Goal: Task Accomplishment & Management: Manage account settings

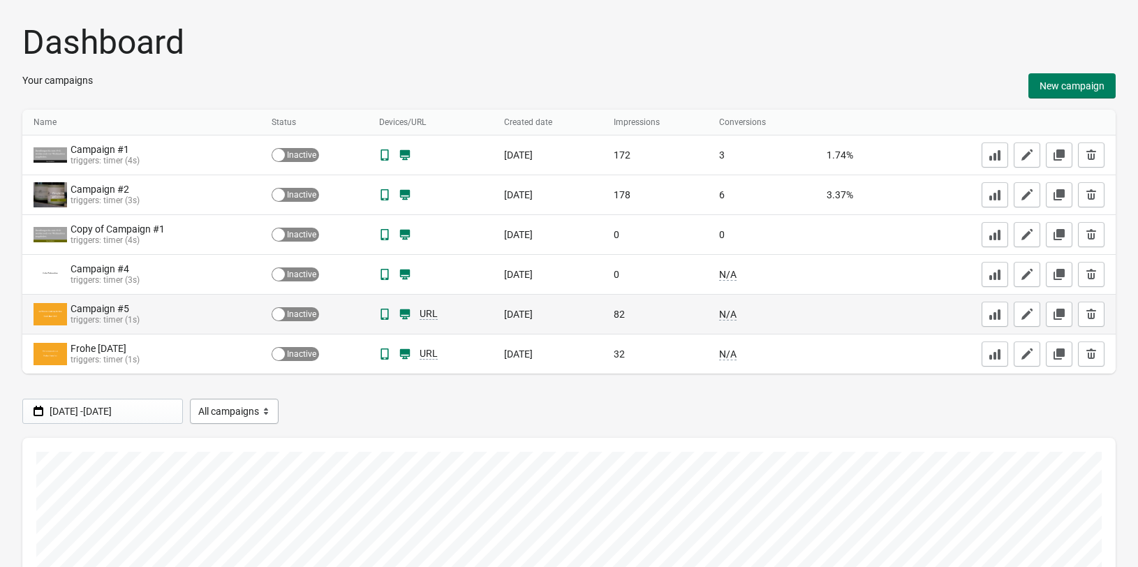
click at [179, 311] on div "Campaign #5 triggers: timer (1s)" at bounding box center [142, 314] width 216 height 28
click at [1020, 322] on button "button" at bounding box center [1026, 314] width 27 height 25
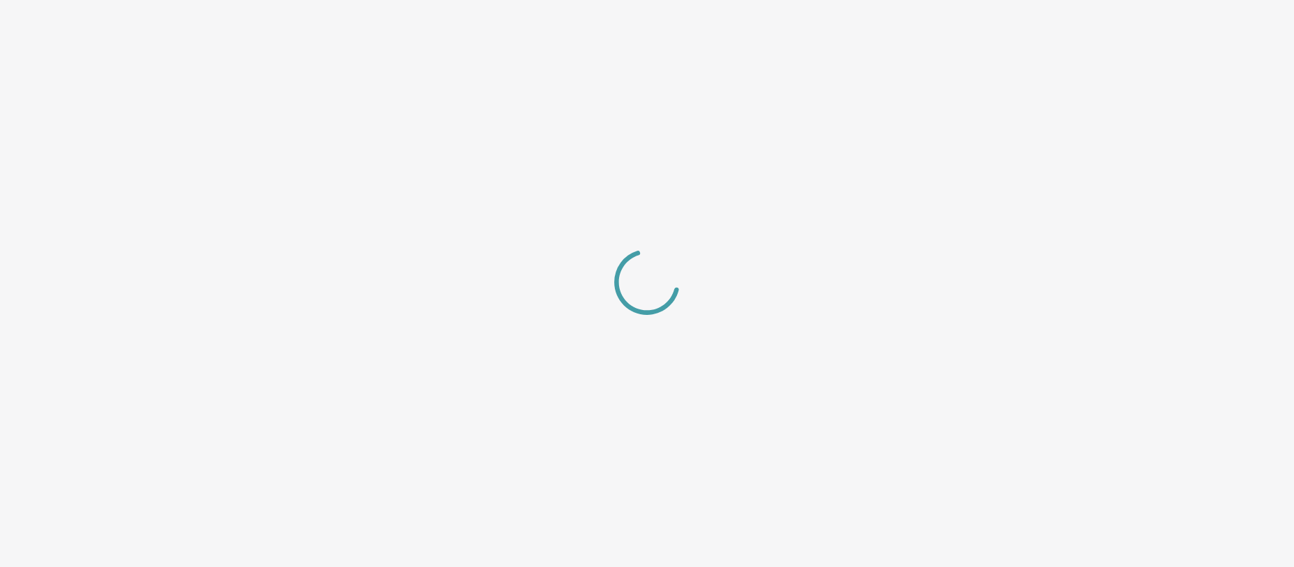
select select "center"
select select "zoom"
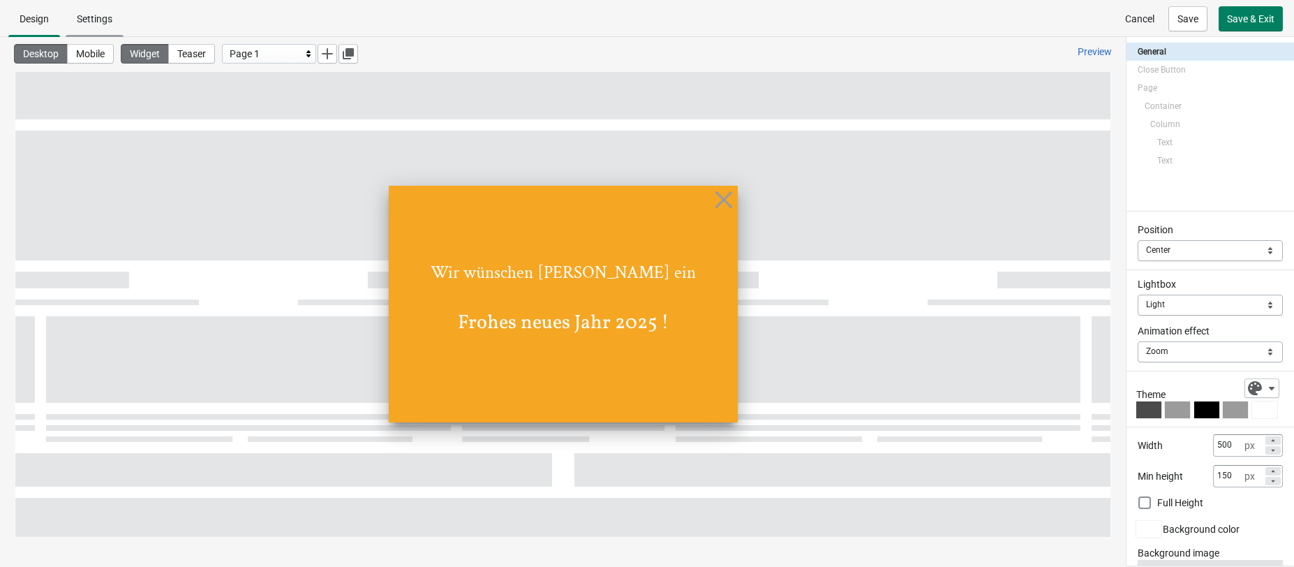
click at [103, 27] on span "Settings" at bounding box center [95, 18] width 58 height 25
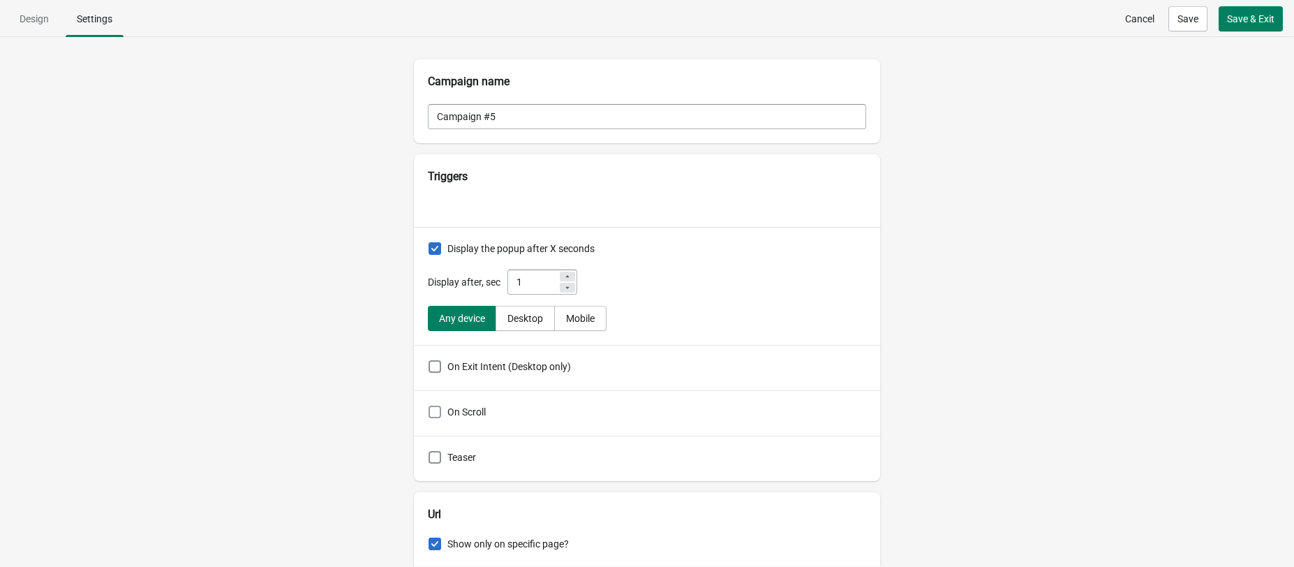
click at [457, 417] on span "On Scroll" at bounding box center [466, 412] width 38 height 14
click at [429, 406] on input "On Scroll" at bounding box center [429, 406] width 1 height 1
checkbox input "true"
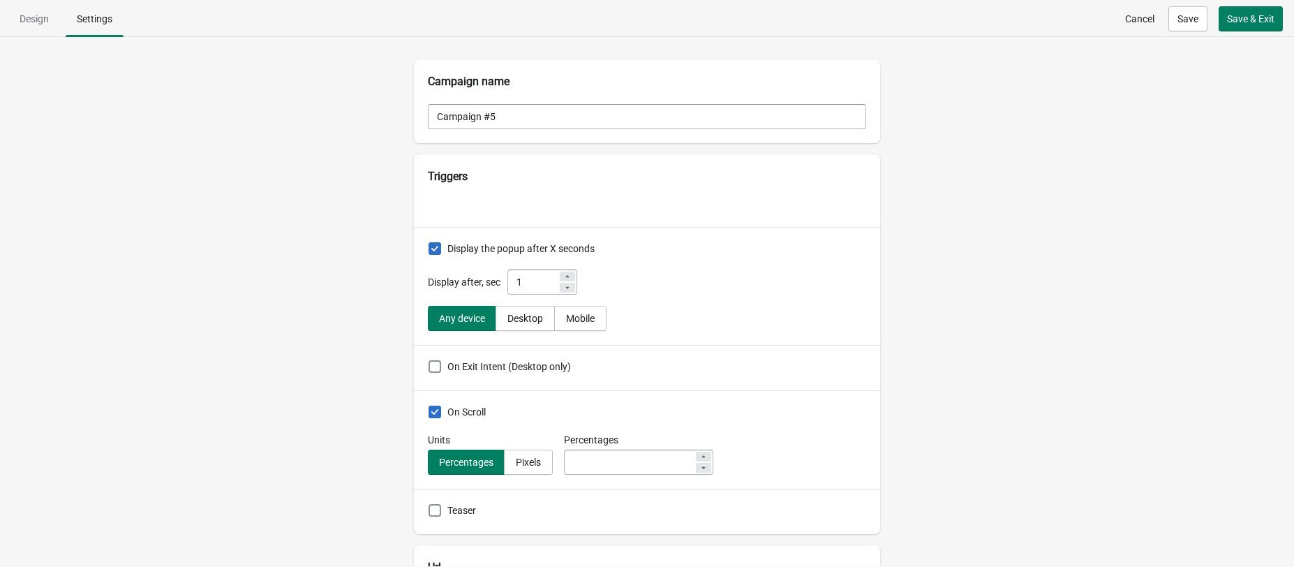
click at [572, 274] on icon at bounding box center [567, 276] width 8 height 8
type input "3"
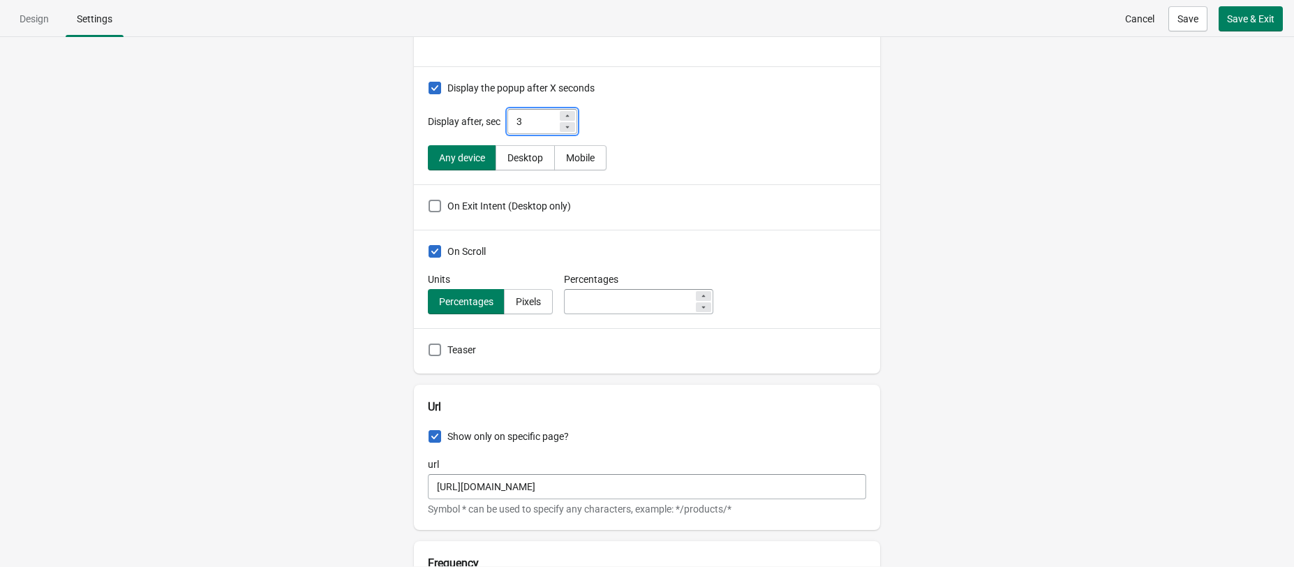
scroll to position [161, 0]
click at [435, 346] on span at bounding box center [435, 349] width 13 height 13
click at [429, 343] on input "Teaser" at bounding box center [429, 343] width 1 height 1
click at [435, 346] on span at bounding box center [435, 349] width 13 height 13
click at [429, 343] on input "Teaser" at bounding box center [429, 343] width 1 height 1
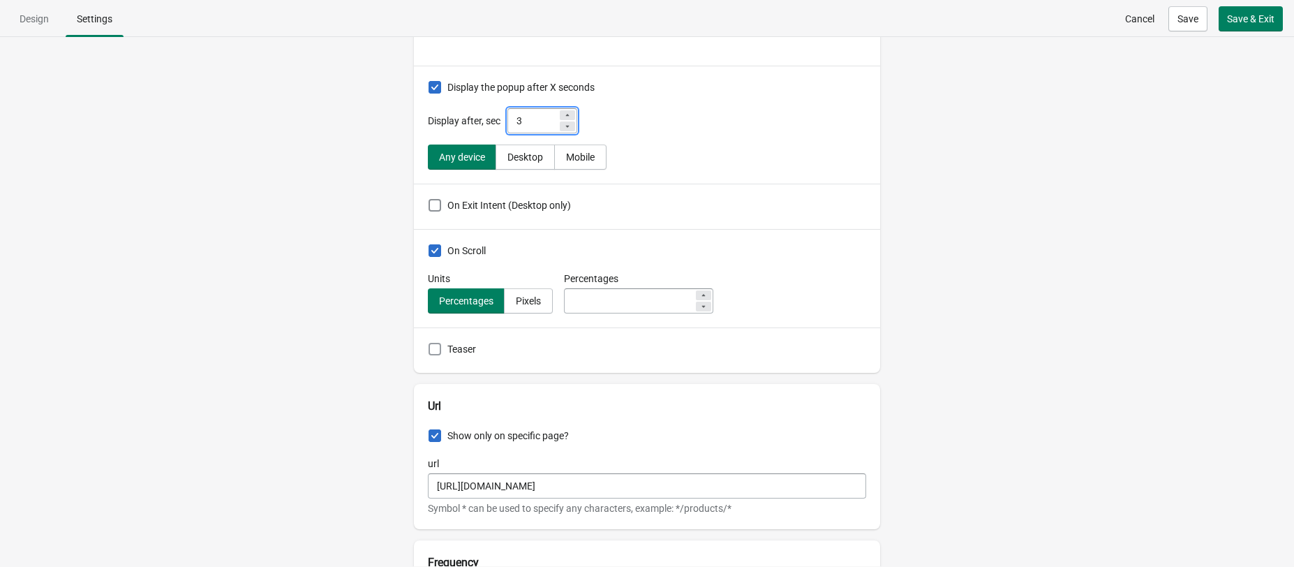
checkbox input "false"
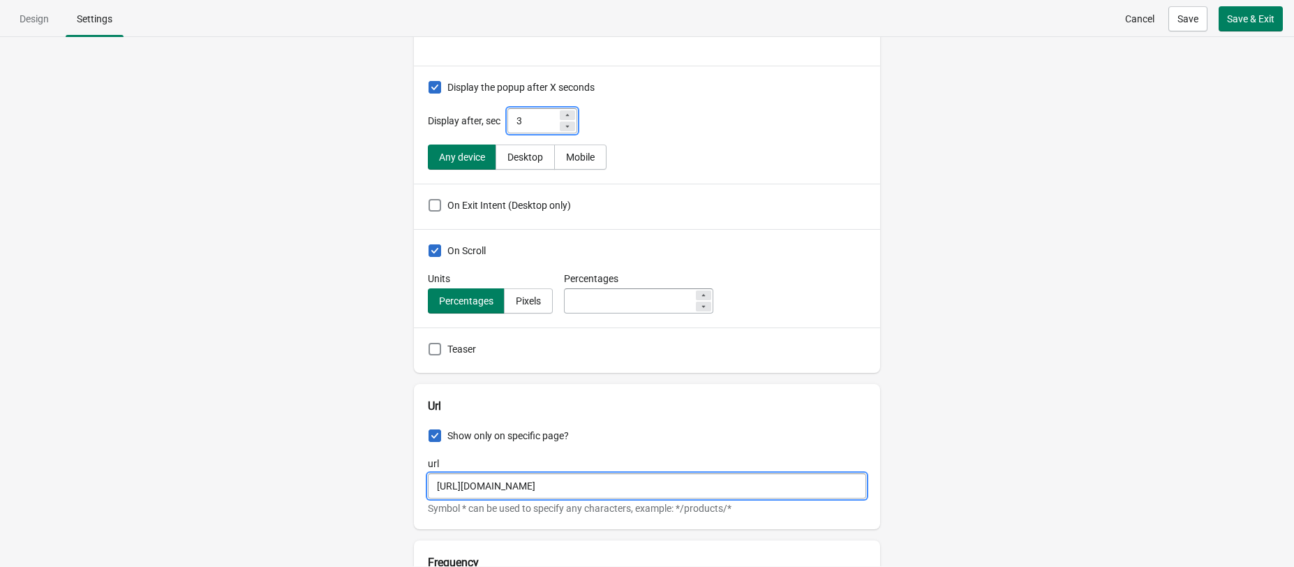
click at [572, 478] on input "[URL][DOMAIN_NAME]" at bounding box center [647, 485] width 438 height 25
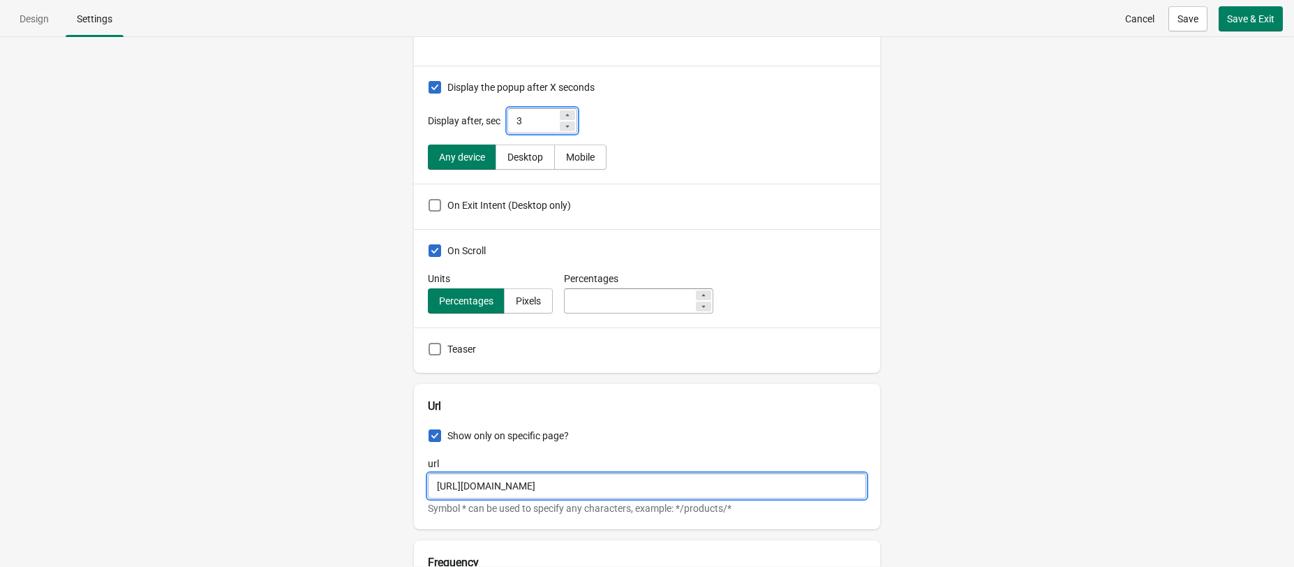
paste input "collections"
type input "[URL][DOMAIN_NAME]"
click at [632, 404] on h2 "Url" at bounding box center [647, 406] width 438 height 17
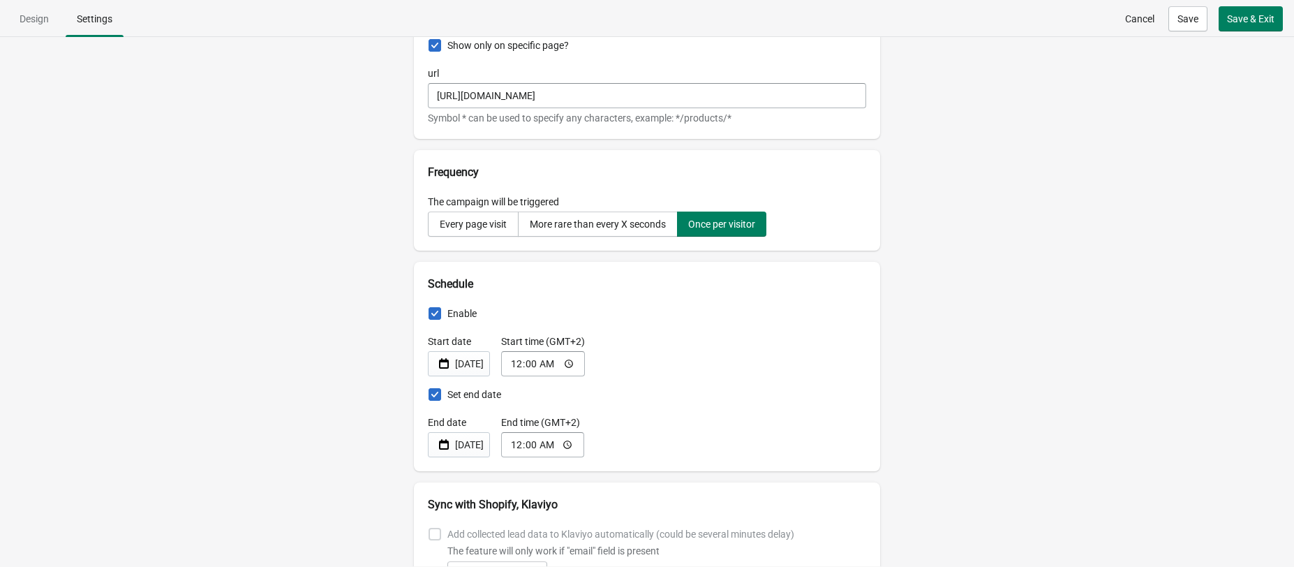
scroll to position [553, 0]
click at [469, 223] on div "Every page visit" at bounding box center [473, 221] width 67 height 11
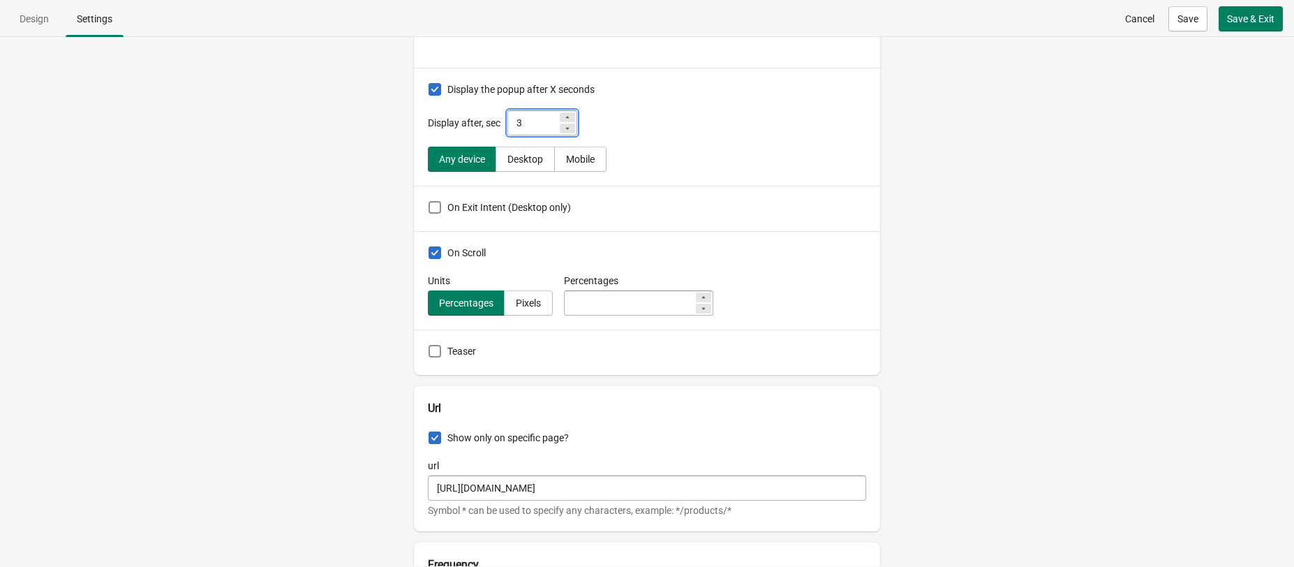
scroll to position [0, 0]
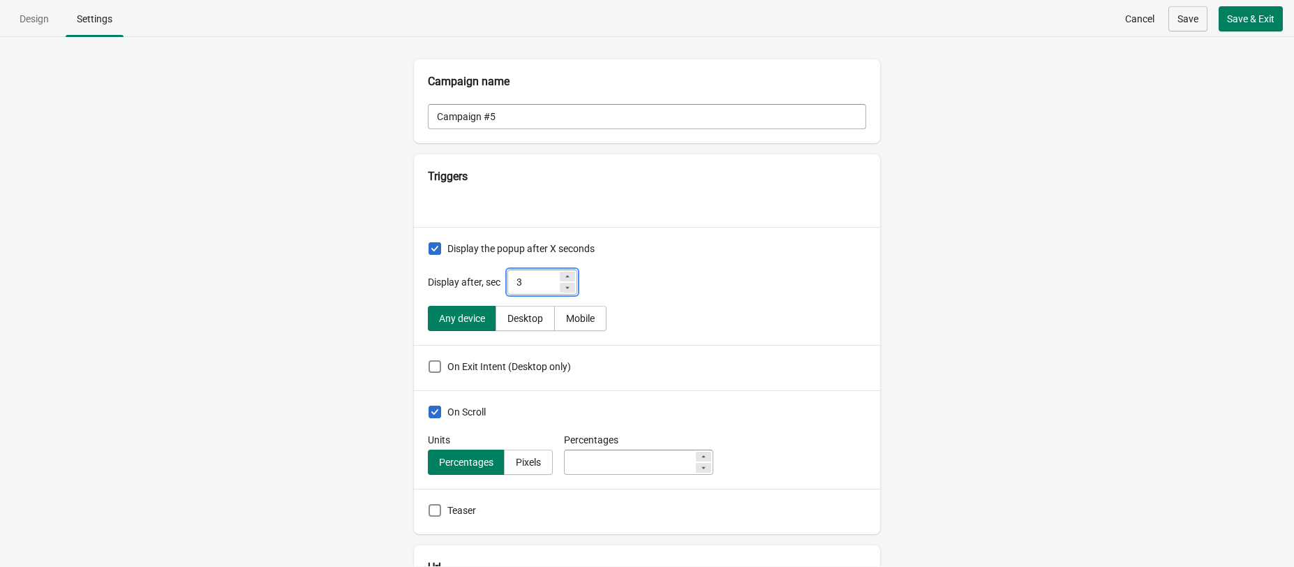
click at [1137, 20] on span "Save" at bounding box center [1187, 18] width 21 height 11
click at [45, 23] on span "Design" at bounding box center [34, 18] width 29 height 11
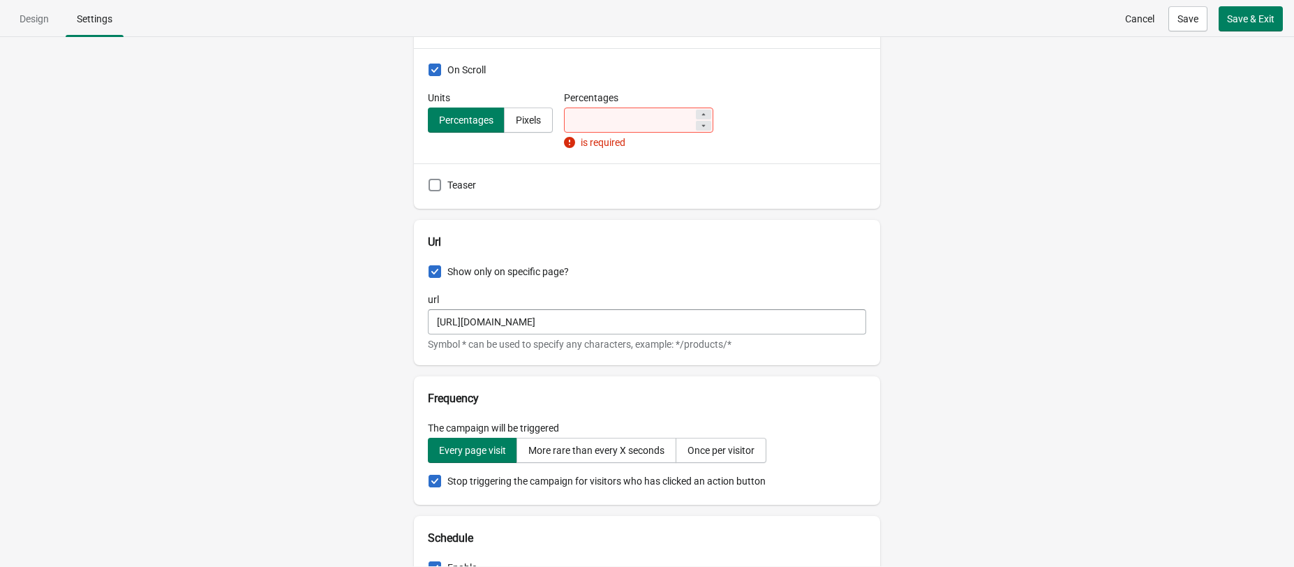
scroll to position [348, 0]
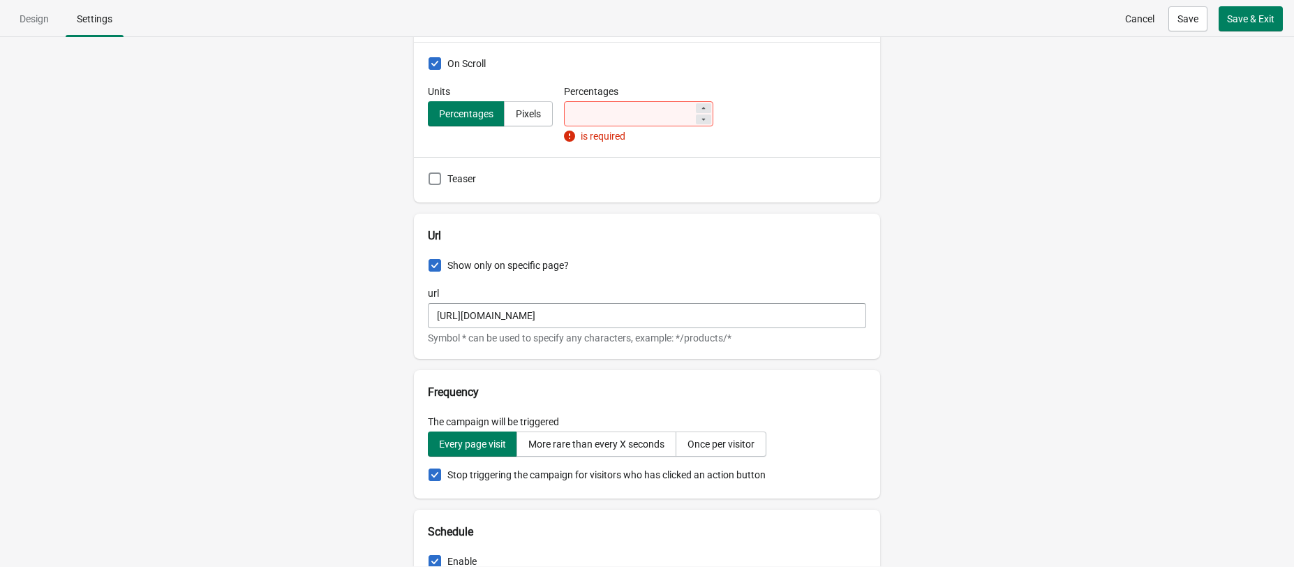
click at [708, 107] on icon at bounding box center [703, 108] width 8 height 8
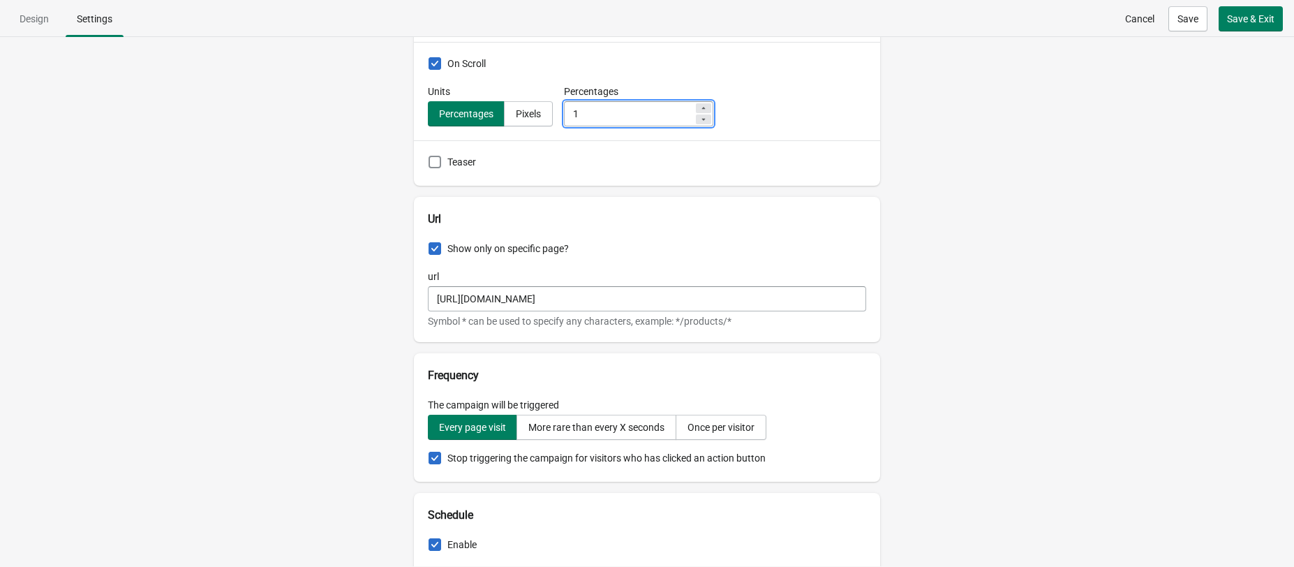
click at [708, 107] on icon at bounding box center [703, 108] width 8 height 8
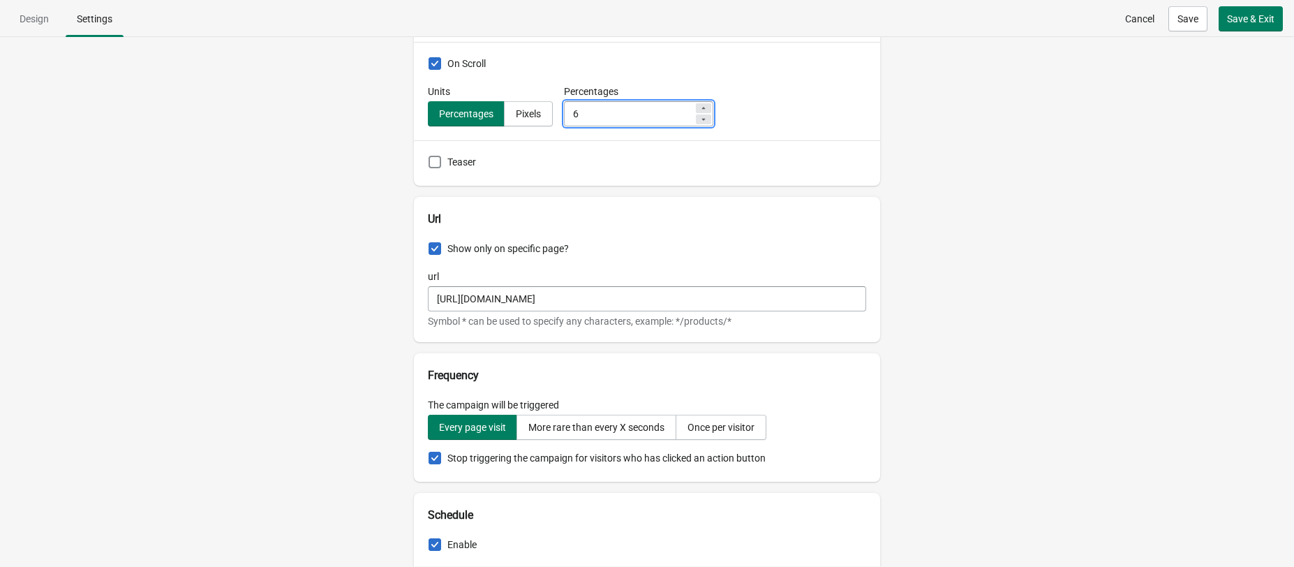
click at [708, 107] on icon at bounding box center [703, 108] width 8 height 8
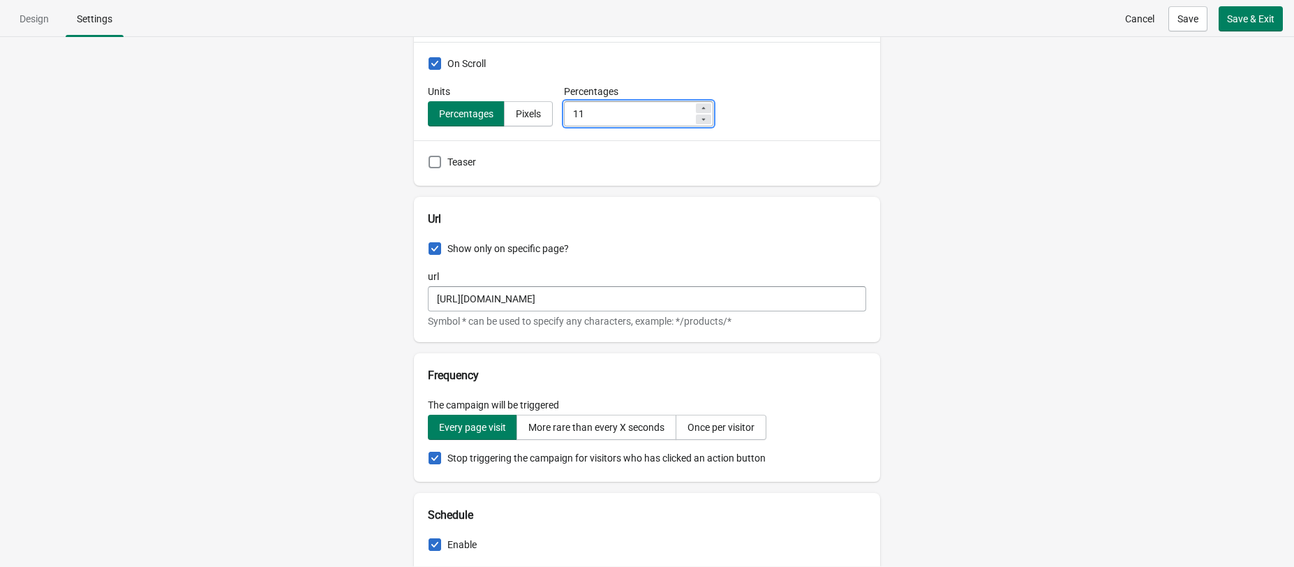
click at [708, 107] on icon at bounding box center [703, 108] width 8 height 8
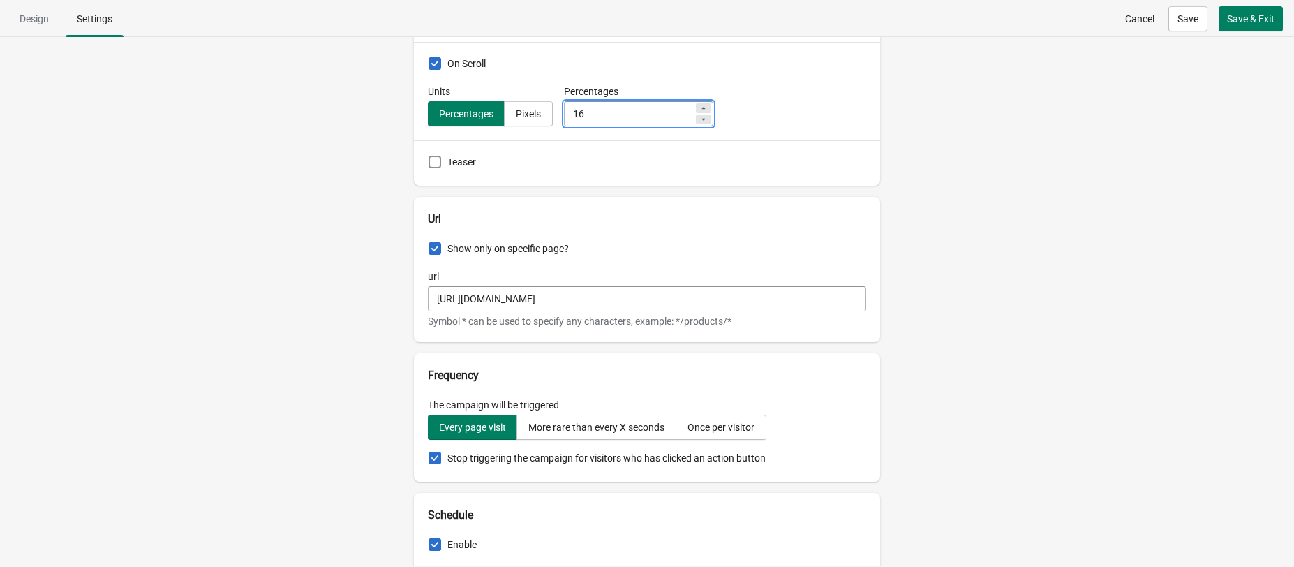
click at [708, 107] on icon at bounding box center [703, 108] width 8 height 8
type input "20"
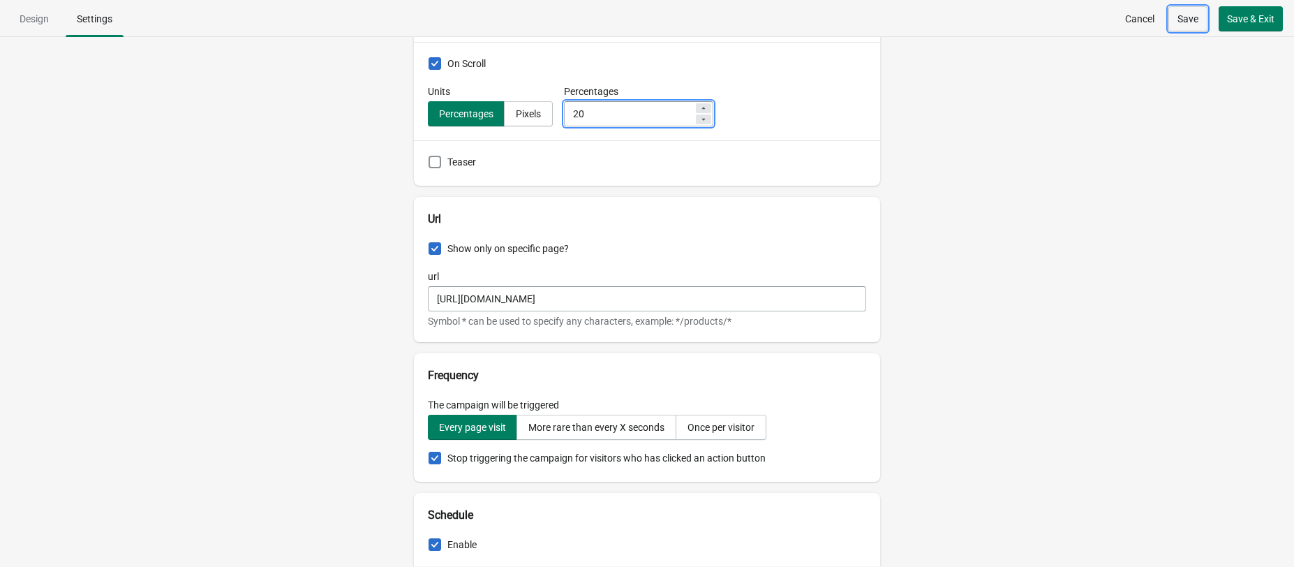
click at [1137, 15] on span "Save" at bounding box center [1187, 18] width 21 height 11
click at [43, 20] on span "Design" at bounding box center [34, 18] width 29 height 11
select select "center"
select select "zoom"
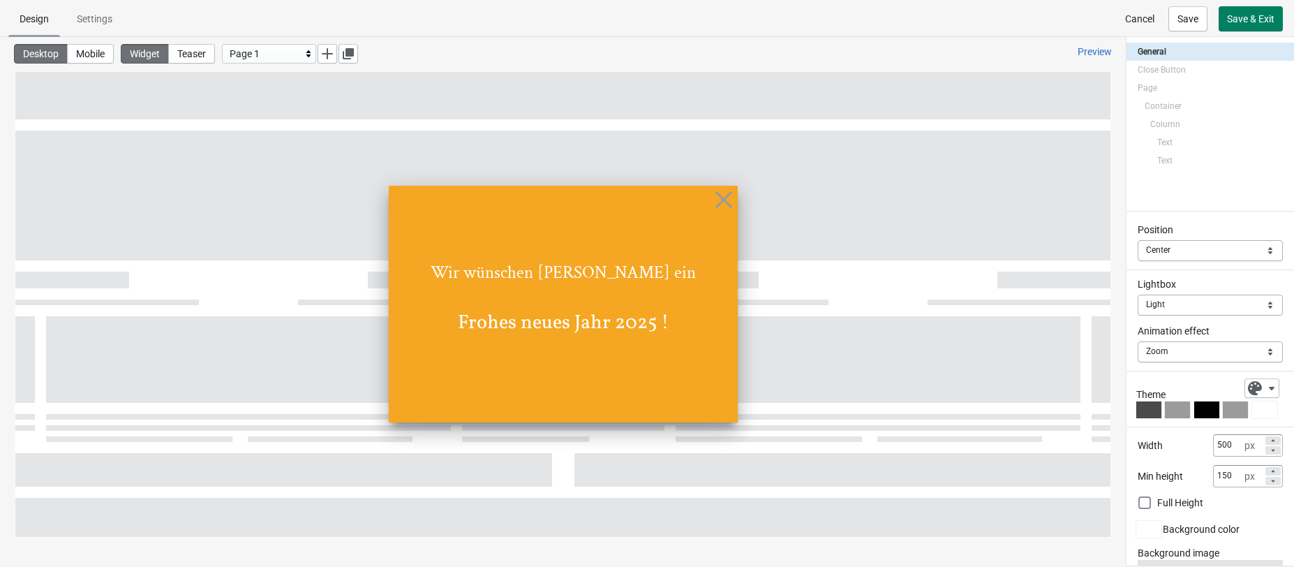
scroll to position [0, 0]
click at [568, 278] on div "Wir wünschen [PERSON_NAME] ein" at bounding box center [563, 242] width 349 height 84
select select "both"
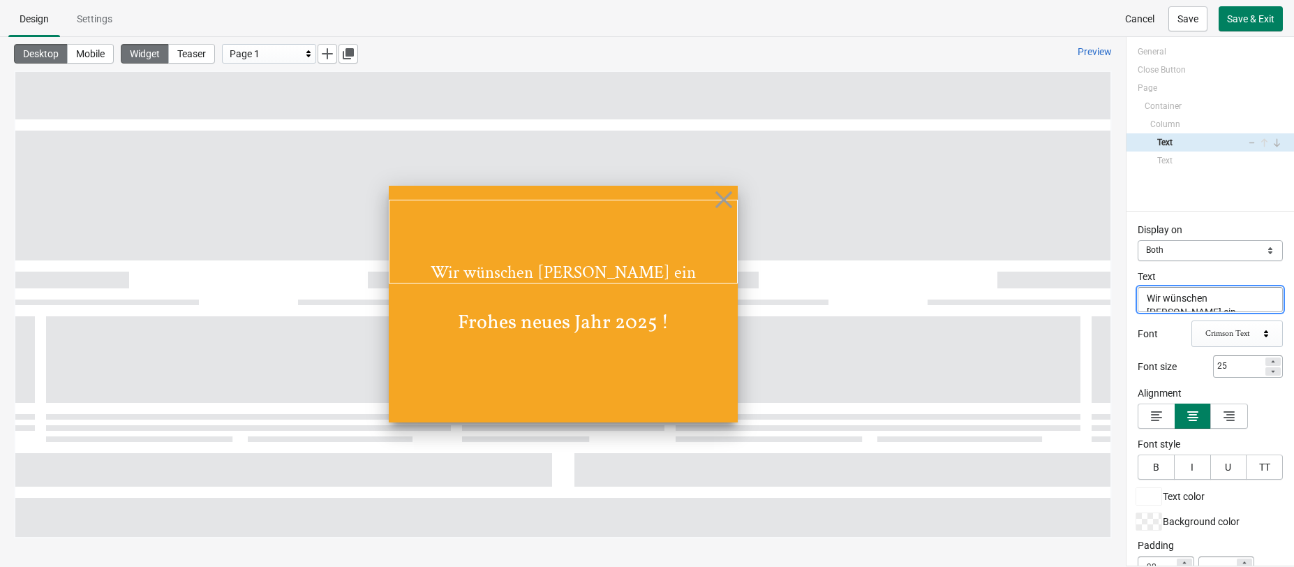
drag, startPoint x: 1264, startPoint y: 301, endPoint x: 1136, endPoint y: 297, distance: 127.8
click at [1137, 297] on textarea "Wir wünschen [PERSON_NAME] ein" at bounding box center [1210, 299] width 145 height 25
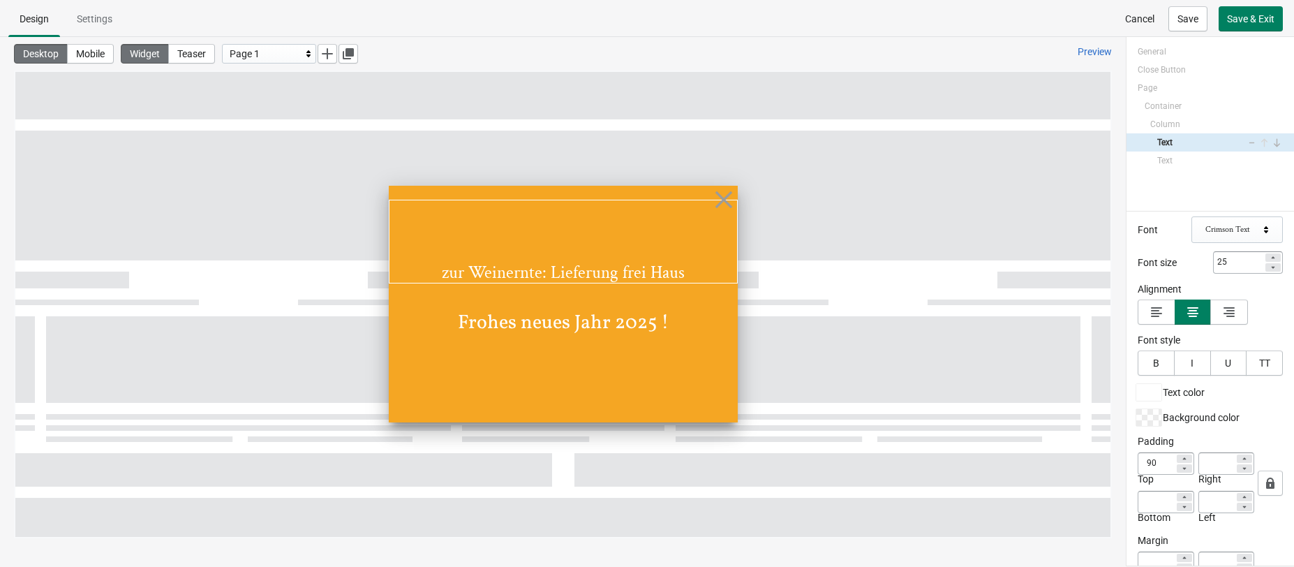
scroll to position [198, 0]
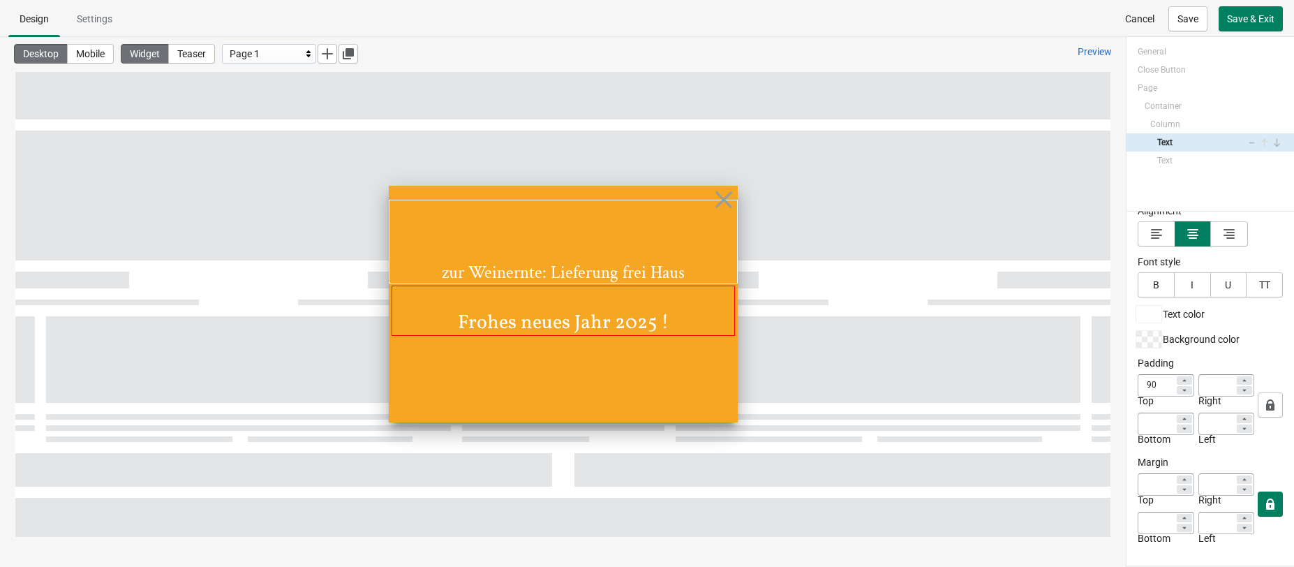
type textarea "zur Weinernte: Lieferung frei Haus"
click at [593, 325] on div "Frohes neues Jahr 2025 !" at bounding box center [563, 310] width 343 height 50
select select "both"
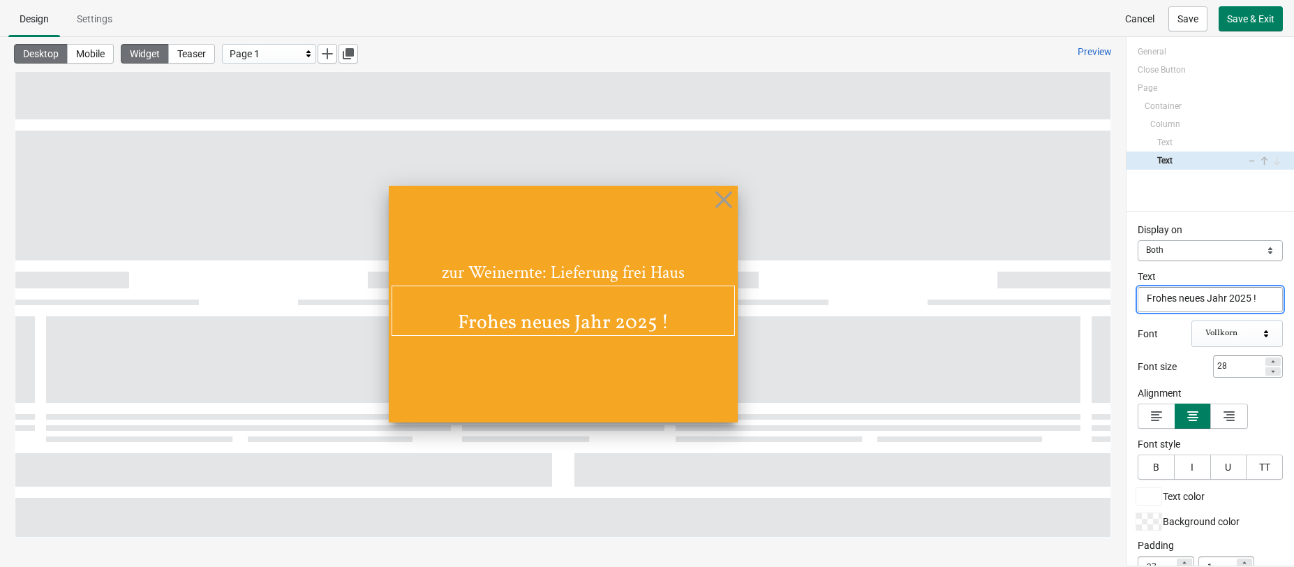
click at [593, 325] on div "Frohes neues Jahr 2025 !" at bounding box center [563, 310] width 343 height 50
click at [1137, 302] on textarea "Frohes neues Jahr 2025 !" at bounding box center [1210, 299] width 145 height 25
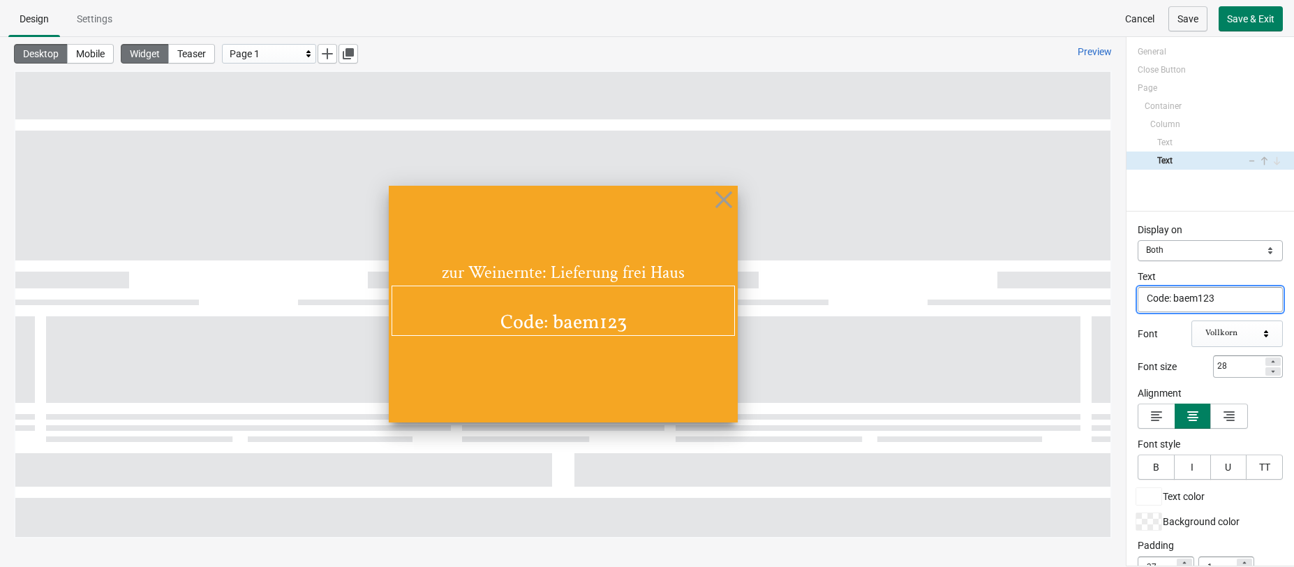
type textarea "Code: baem123"
click at [1137, 23] on span "Save" at bounding box center [1187, 18] width 21 height 11
click at [1137, 332] on div "Vollkorn" at bounding box center [1232, 333] width 54 height 11
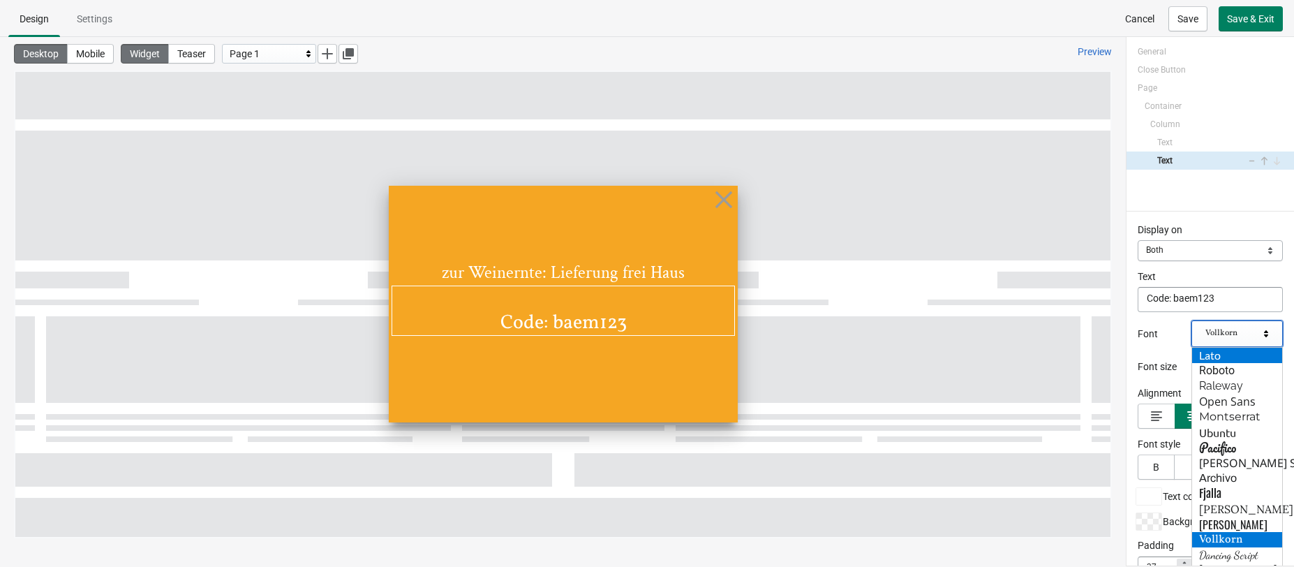
click at [1137, 351] on div "Lato" at bounding box center [1237, 355] width 90 height 15
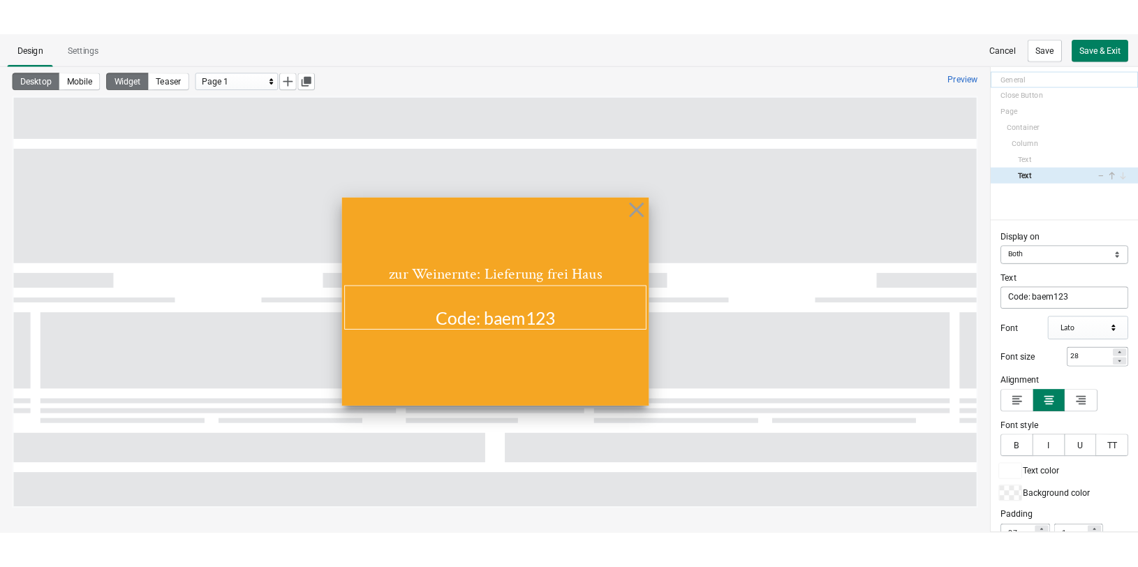
scroll to position [2, 0]
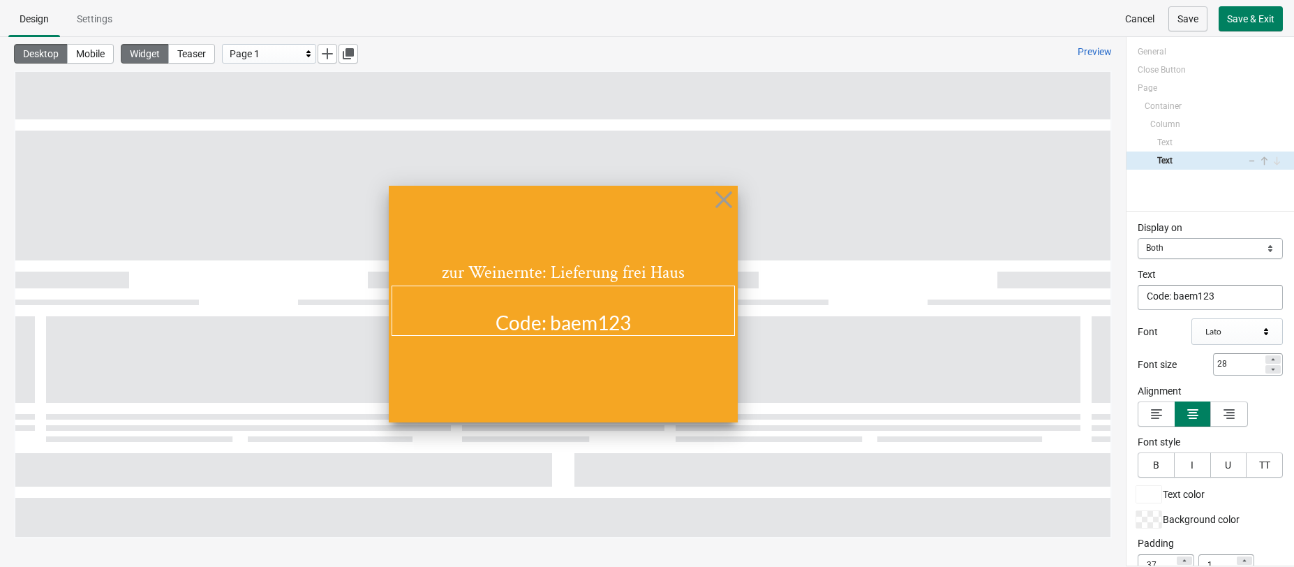
click at [1137, 22] on span "Save" at bounding box center [1187, 18] width 21 height 11
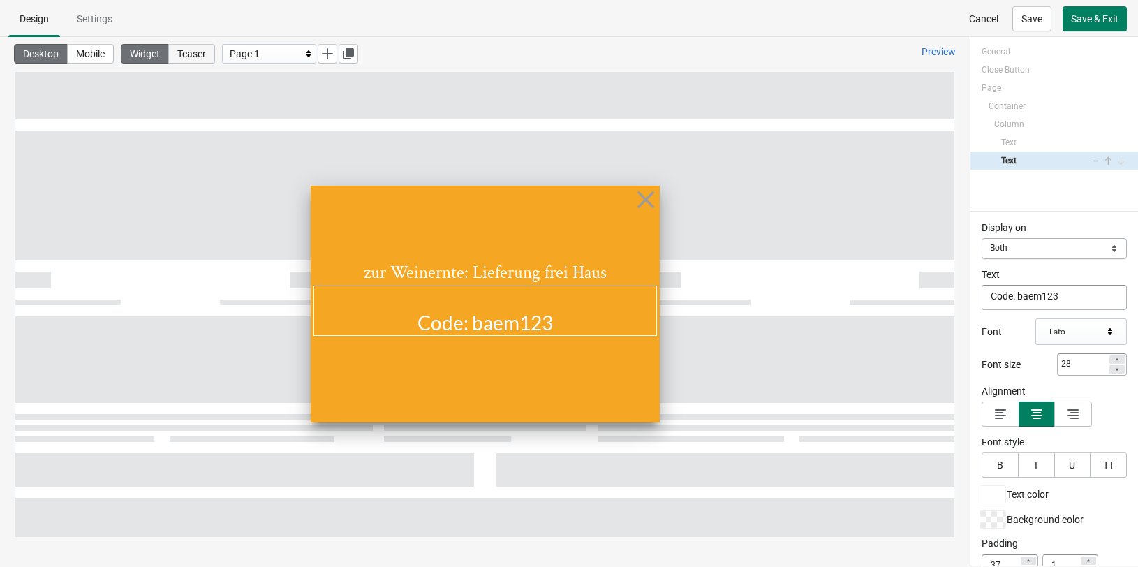
click at [194, 52] on span "Teaser" at bounding box center [191, 53] width 29 height 11
select select "left_bottom"
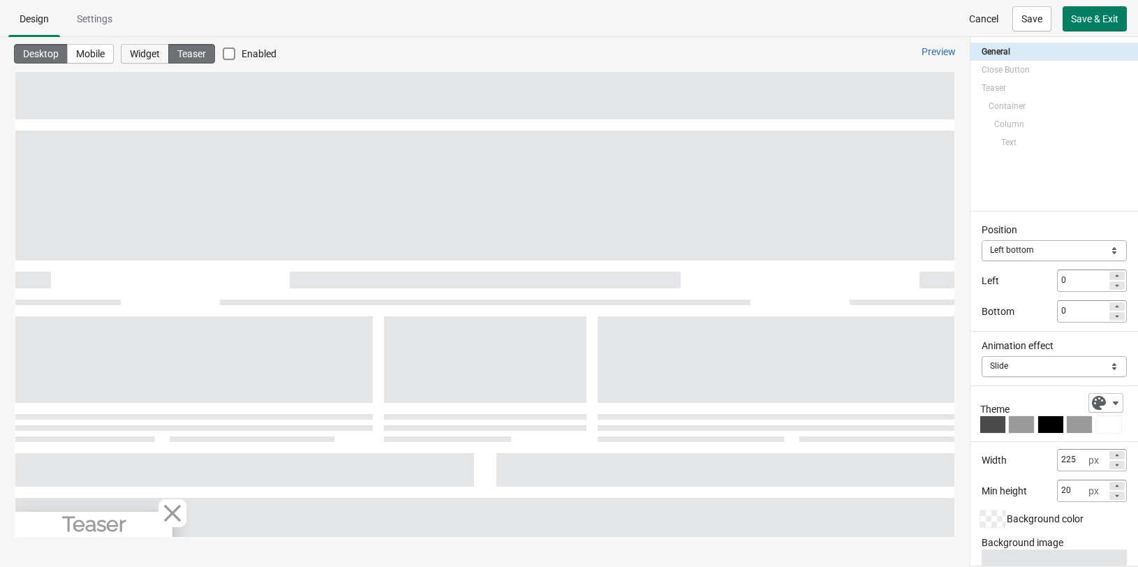
click at [144, 52] on span "Widget" at bounding box center [145, 53] width 30 height 11
select select "center"
select select "zoom"
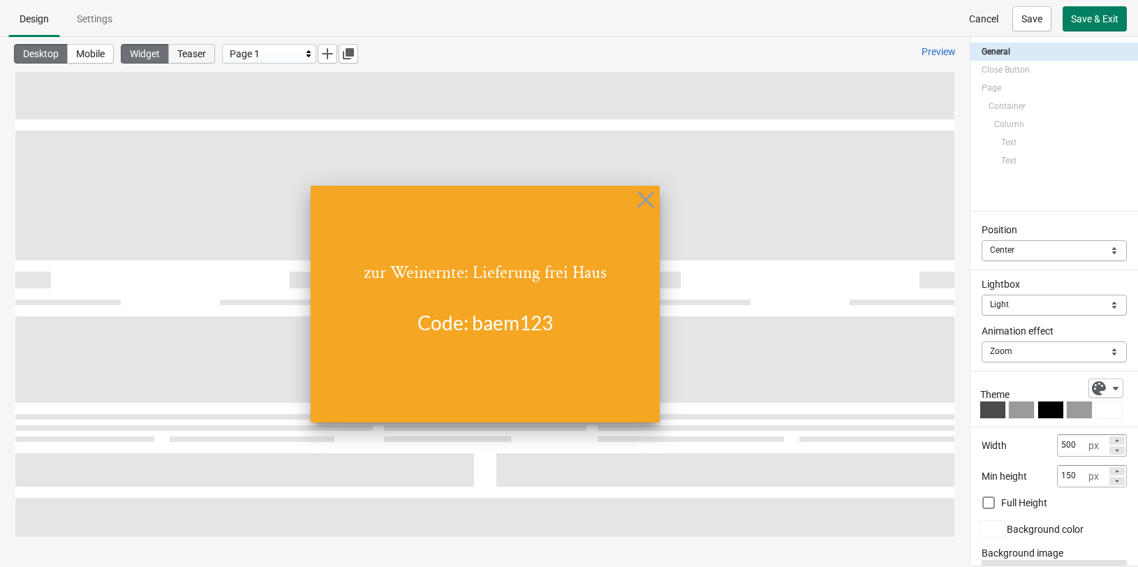
click at [197, 52] on span "Teaser" at bounding box center [191, 53] width 29 height 11
select select "left_bottom"
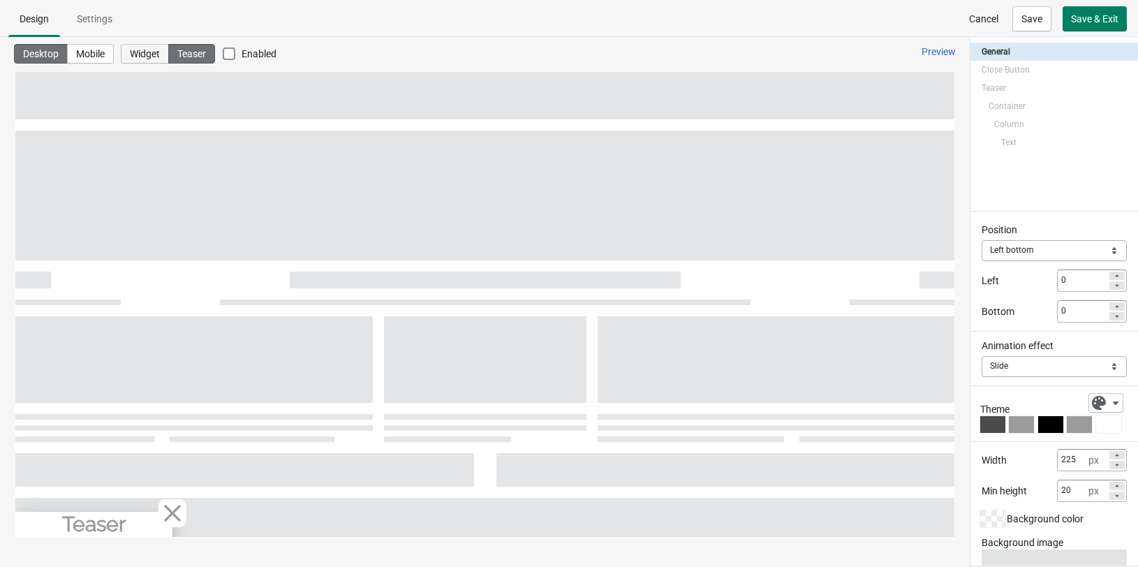
click at [160, 52] on span "Widget" at bounding box center [145, 53] width 30 height 11
select select "center"
select select "zoom"
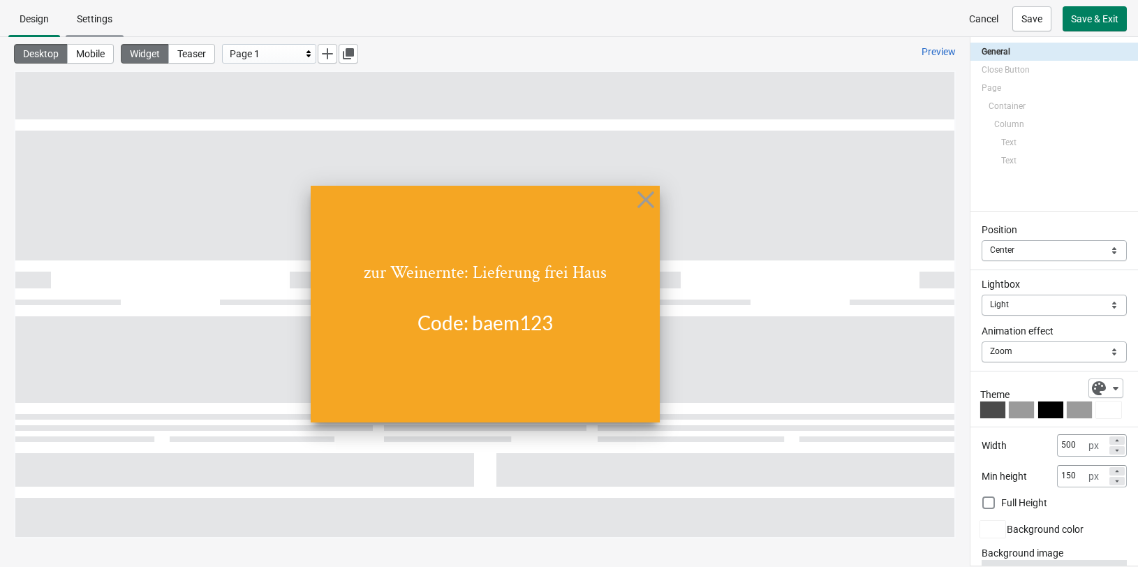
click at [89, 20] on span "Settings" at bounding box center [95, 18] width 36 height 11
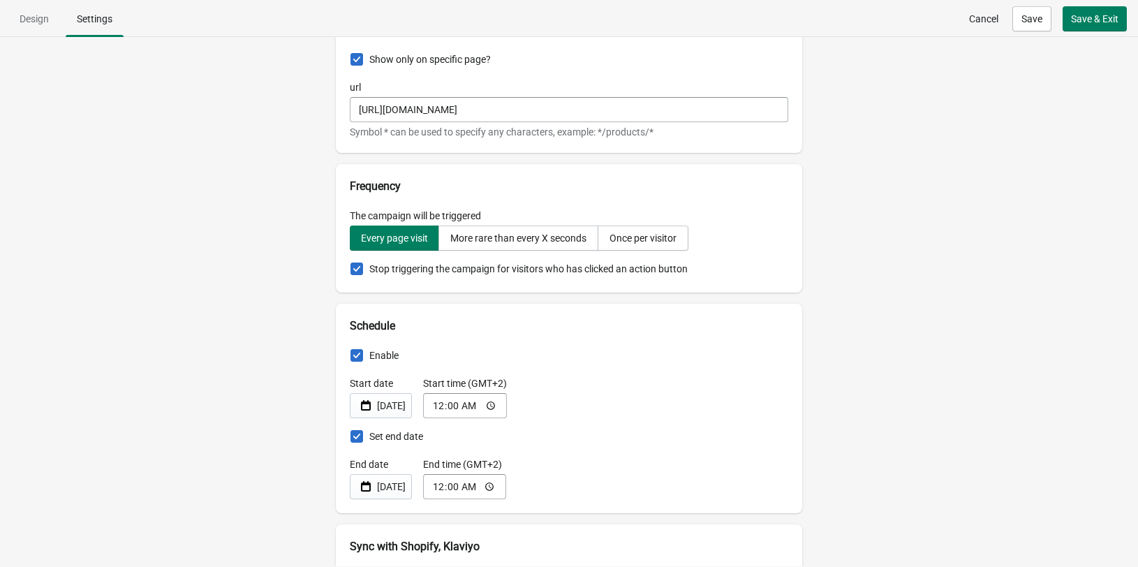
scroll to position [539, 0]
click at [359, 354] on span at bounding box center [356, 354] width 13 height 13
click at [351, 348] on input "Enable" at bounding box center [350, 348] width 1 height 1
checkbox input "false"
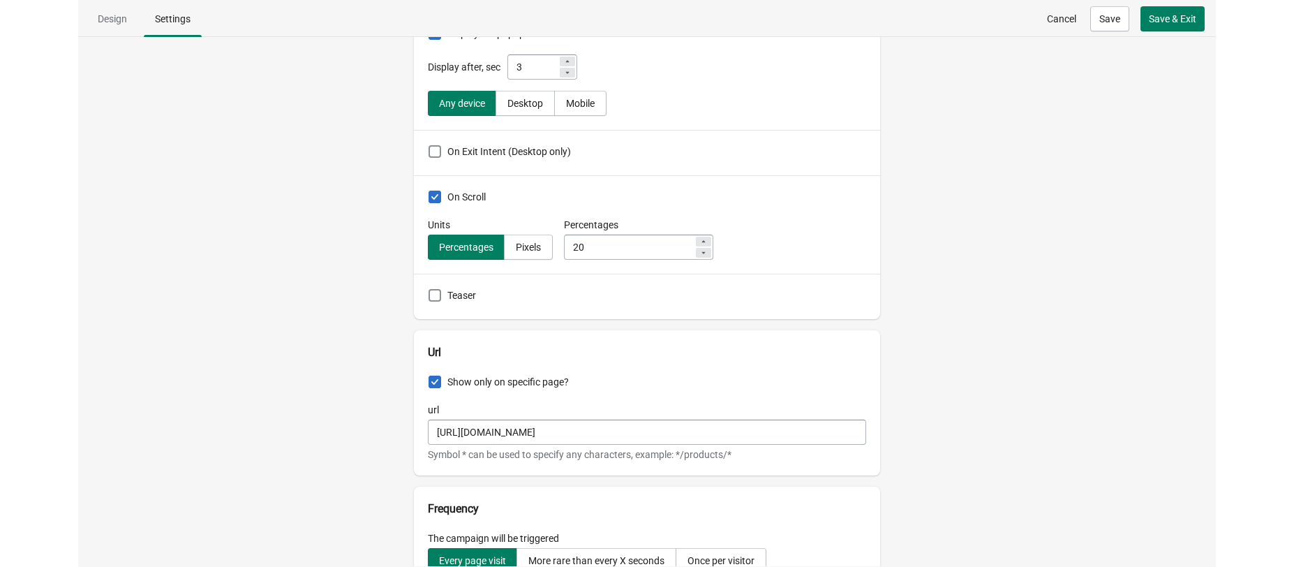
scroll to position [210, 0]
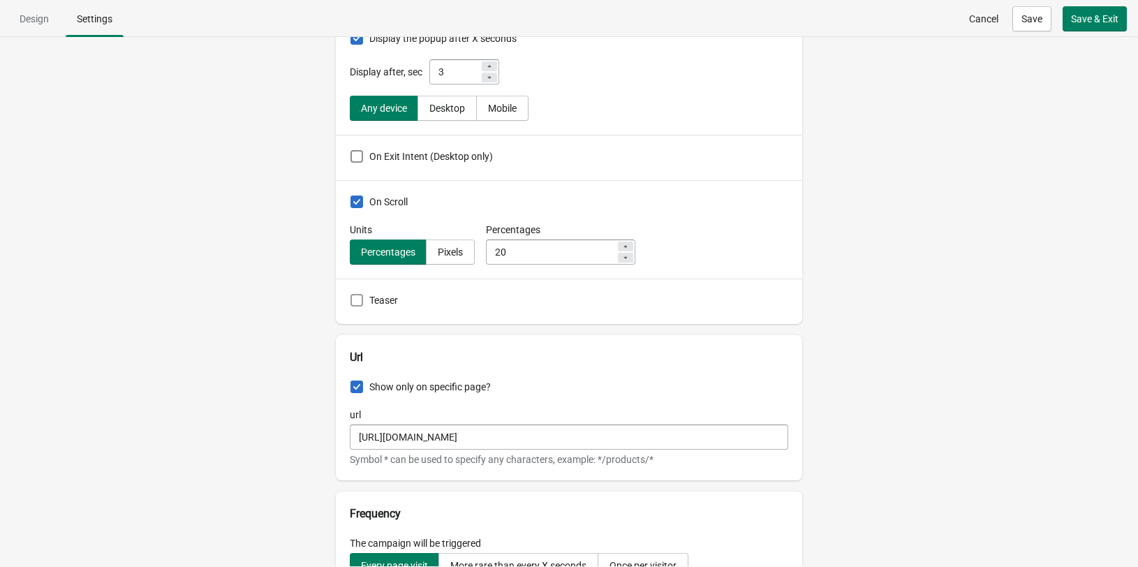
click at [358, 304] on span at bounding box center [356, 300] width 13 height 13
click at [351, 295] on input "Teaser" at bounding box center [350, 294] width 1 height 1
checkbox input "true"
click at [1087, 15] on span "Save & Exit" at bounding box center [1094, 18] width 47 height 11
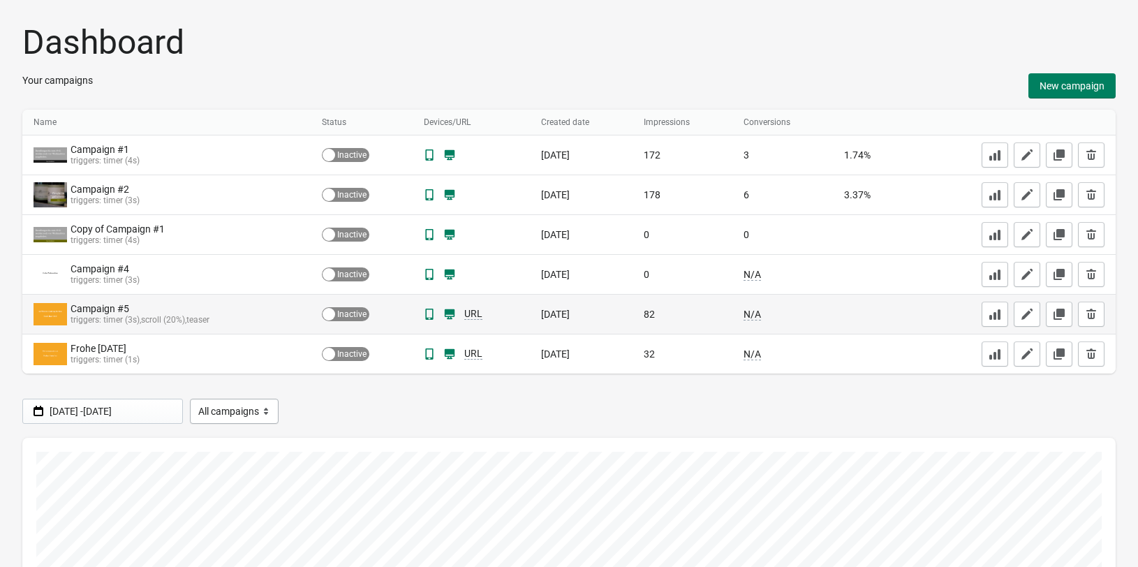
click at [357, 313] on div "Active Inactive" at bounding box center [345, 314] width 47 height 14
checkbox input "true"
click at [1025, 315] on icon "button" at bounding box center [1026, 313] width 11 height 11
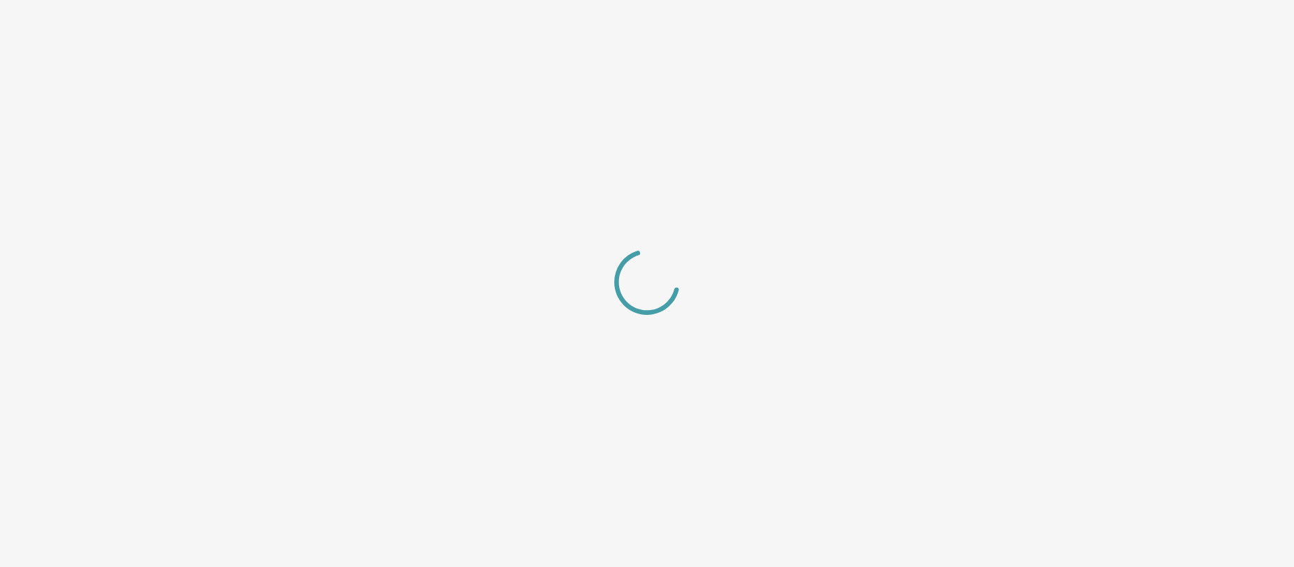
select select "center"
select select "zoom"
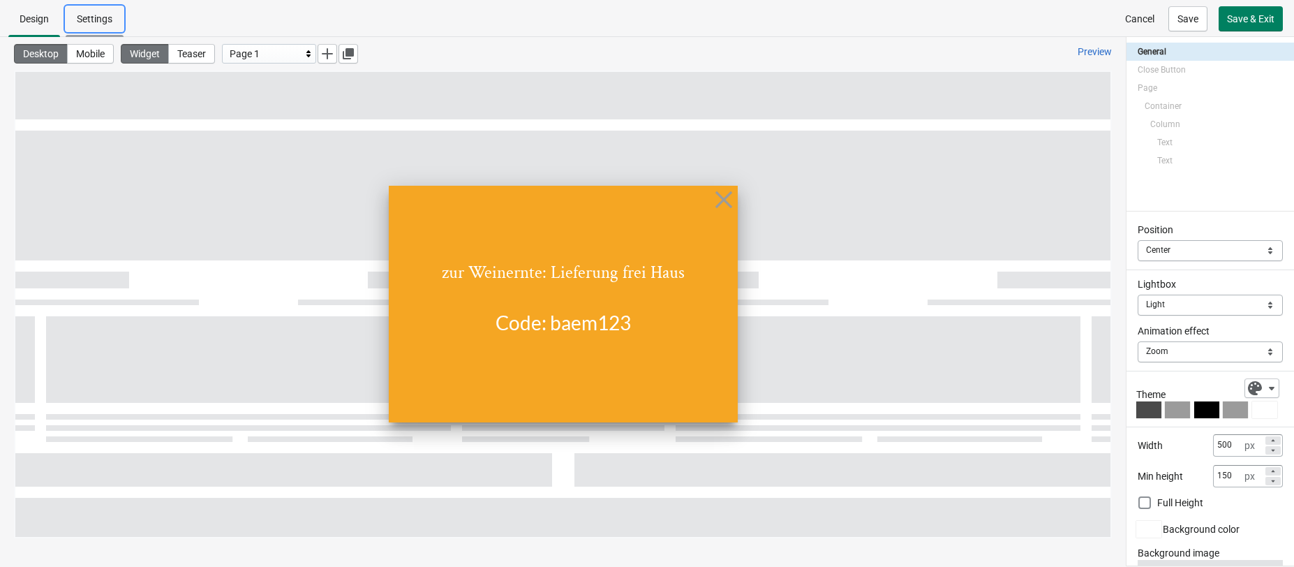
click at [103, 11] on span "Settings" at bounding box center [95, 18] width 58 height 25
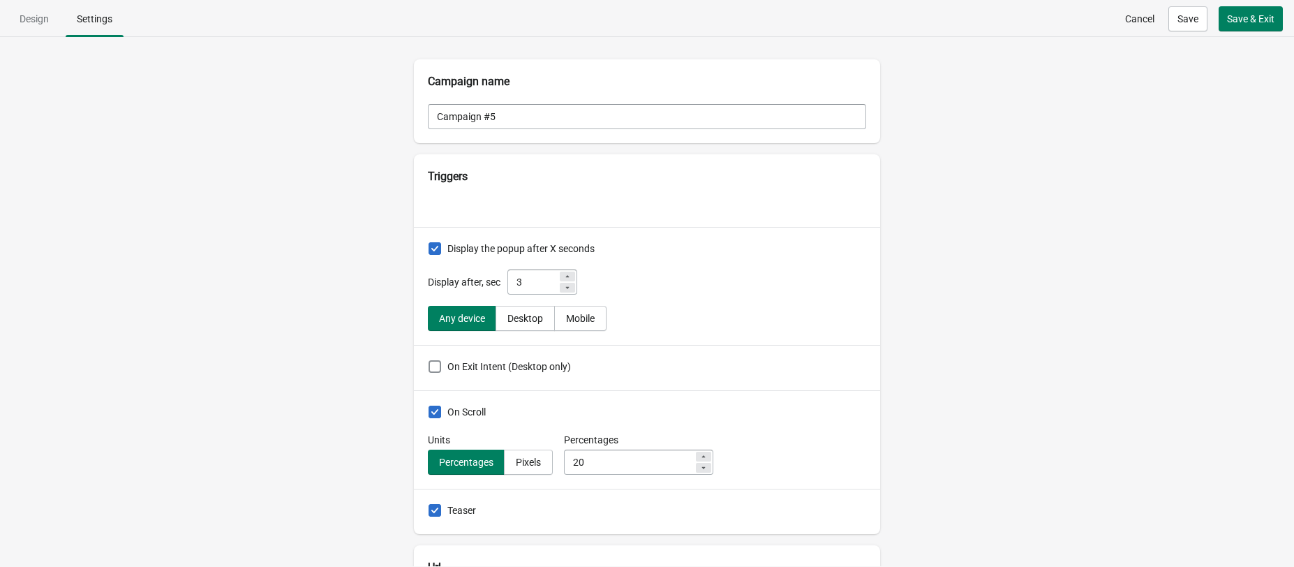
click at [435, 412] on span at bounding box center [435, 412] width 13 height 13
click at [429, 406] on input "On Scroll" at bounding box center [429, 406] width 1 height 1
checkbox input "false"
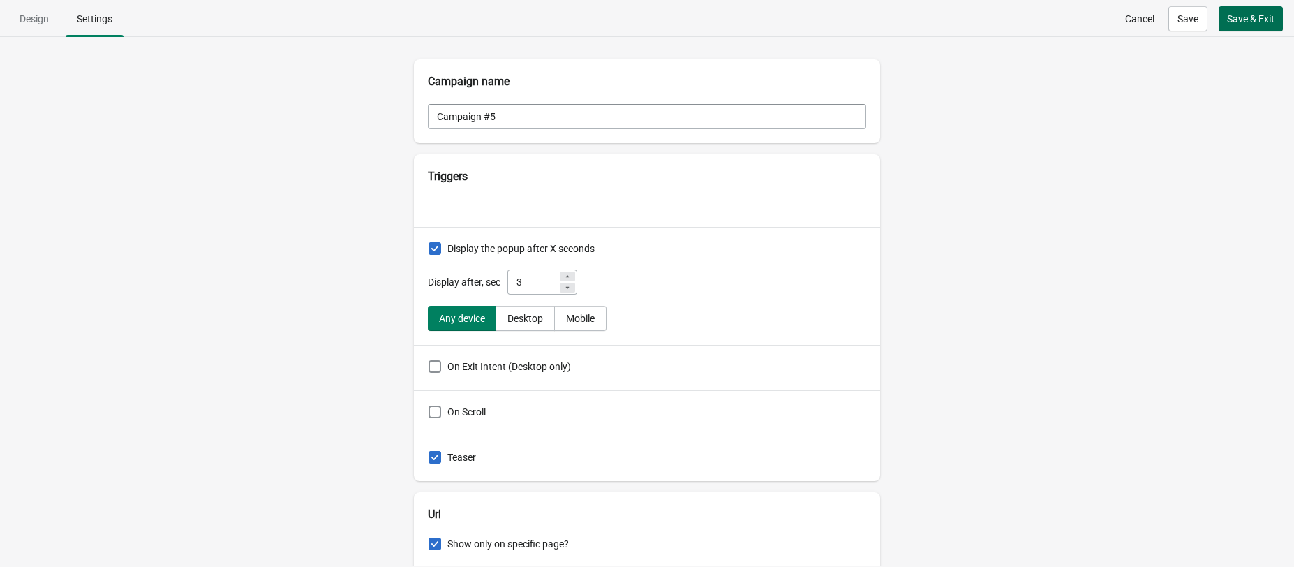
click at [1137, 20] on span "Save & Exit" at bounding box center [1250, 18] width 47 height 11
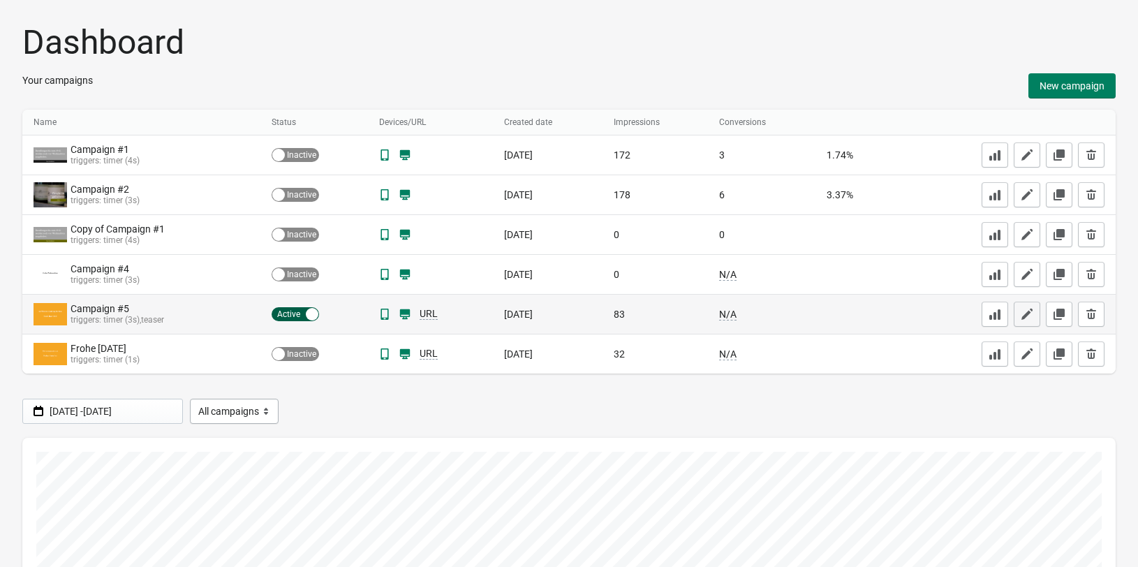
click at [1025, 313] on icon "button" at bounding box center [1027, 314] width 14 height 14
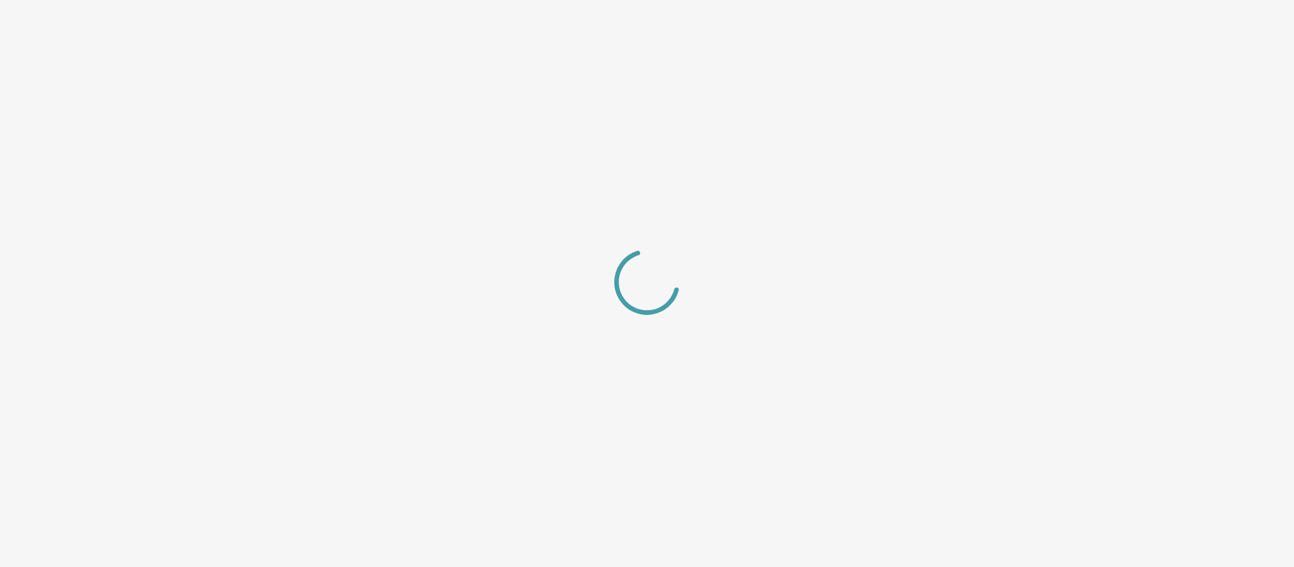
select select "center"
select select "zoom"
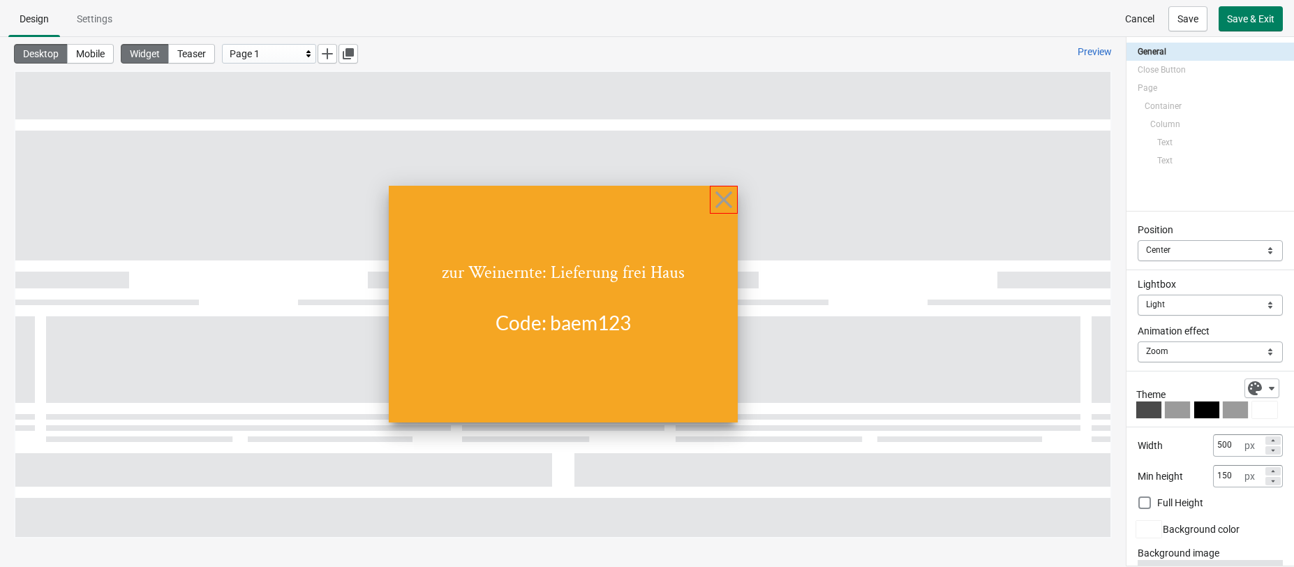
click at [728, 200] on icon at bounding box center [724, 200] width 28 height 28
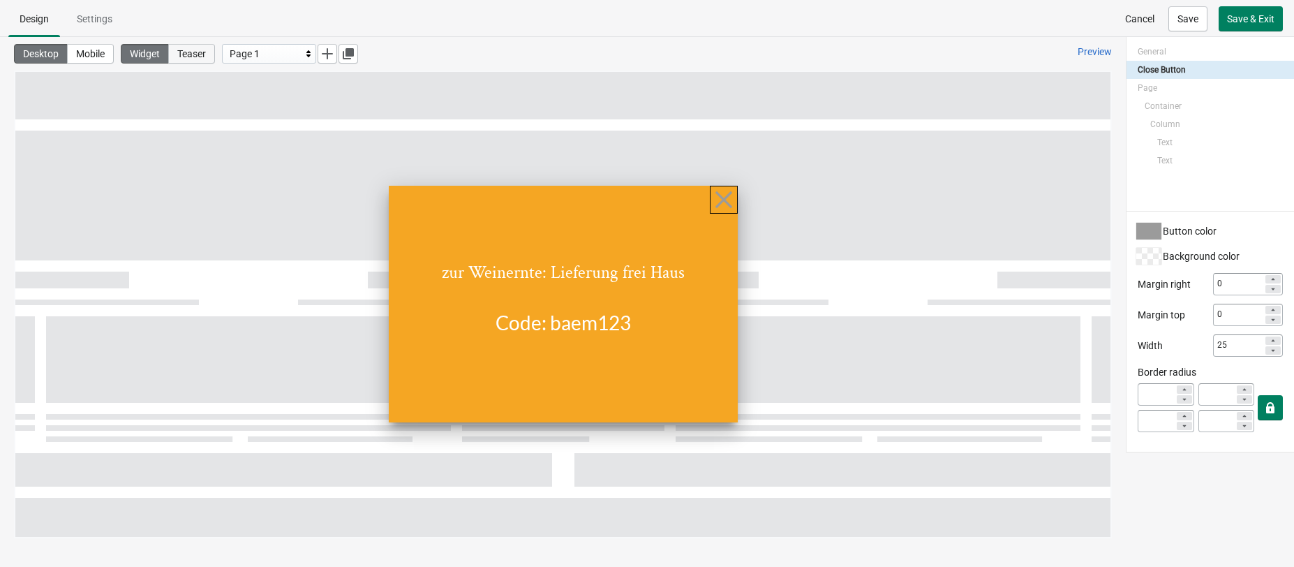
click at [194, 50] on span "Teaser" at bounding box center [191, 53] width 29 height 11
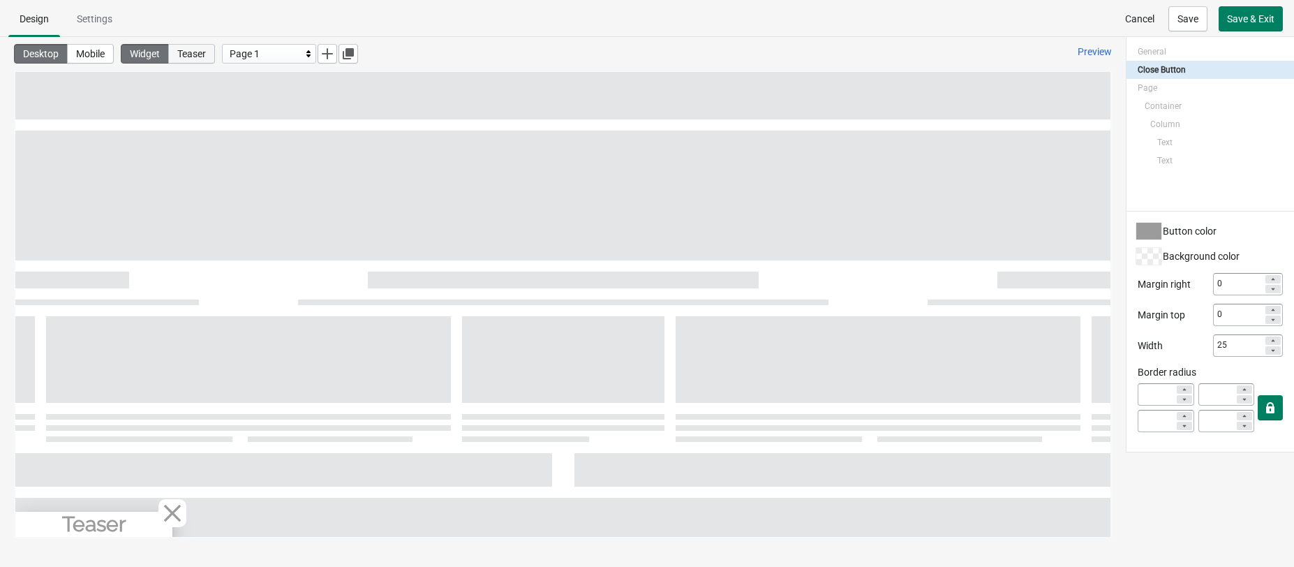
select select "left_bottom"
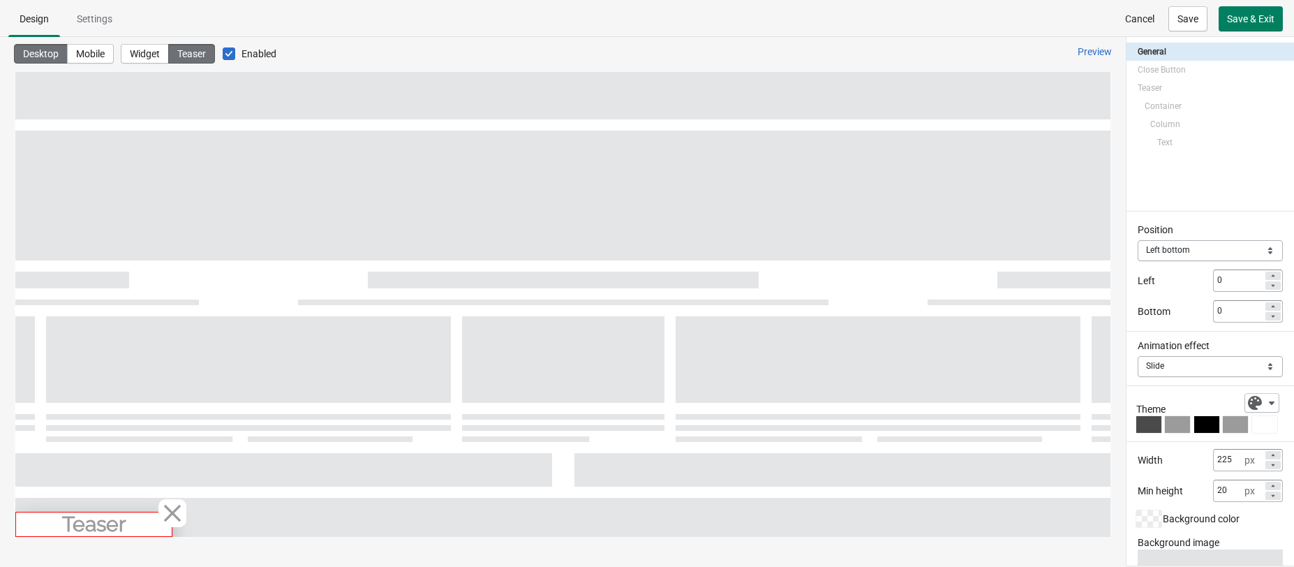
click at [128, 527] on div "Teaser" at bounding box center [93, 524] width 157 height 25
select select "both"
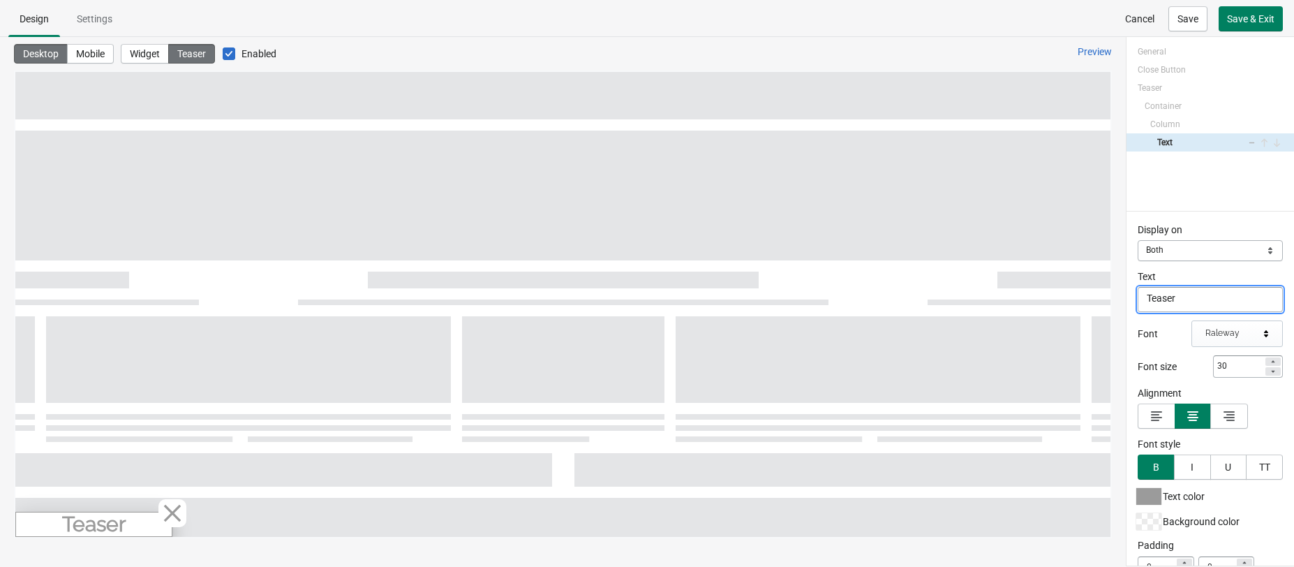
drag, startPoint x: 1192, startPoint y: 300, endPoint x: 1140, endPoint y: 302, distance: 52.4
click at [1137, 302] on textarea "Teaser" at bounding box center [1210, 299] width 145 height 25
type textarea "Lieferung frei Haus"
click at [1137, 20] on button "Save" at bounding box center [1187, 18] width 39 height 25
click at [145, 52] on span "Widget" at bounding box center [145, 53] width 30 height 11
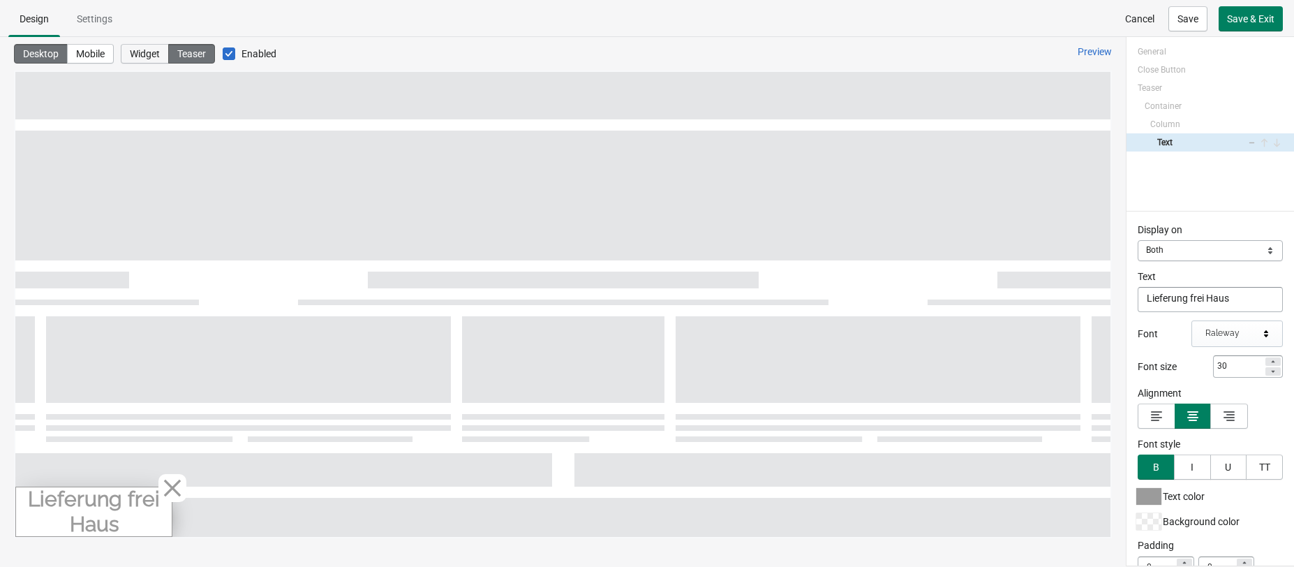
select select "center"
select select "zoom"
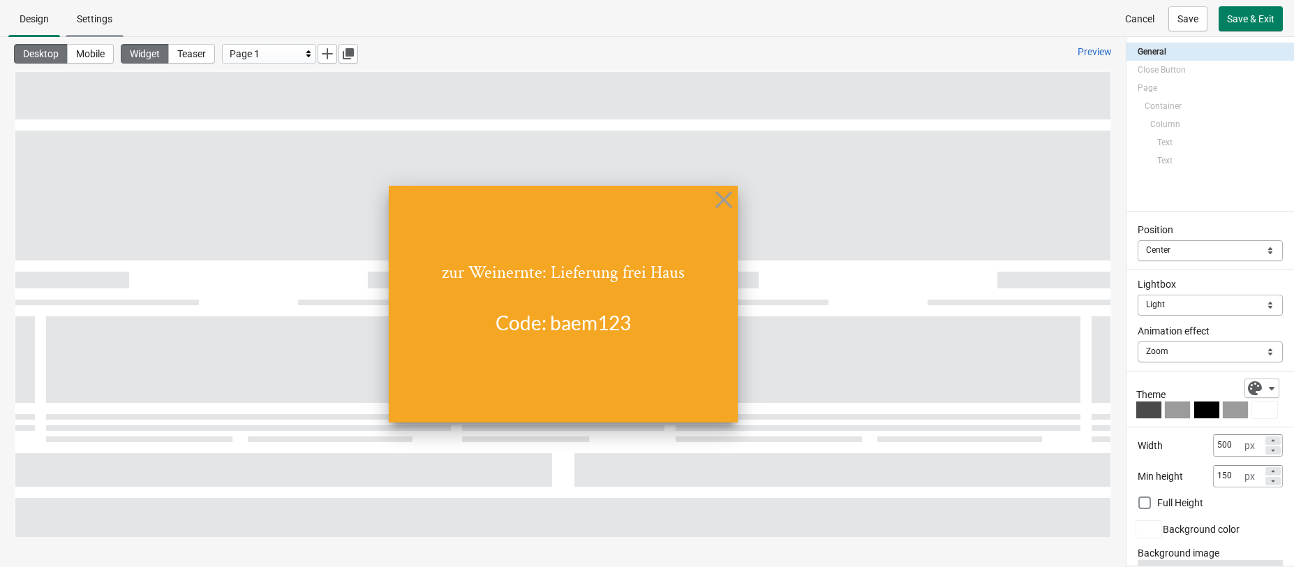
click at [97, 24] on span "Settings" at bounding box center [95, 18] width 36 height 11
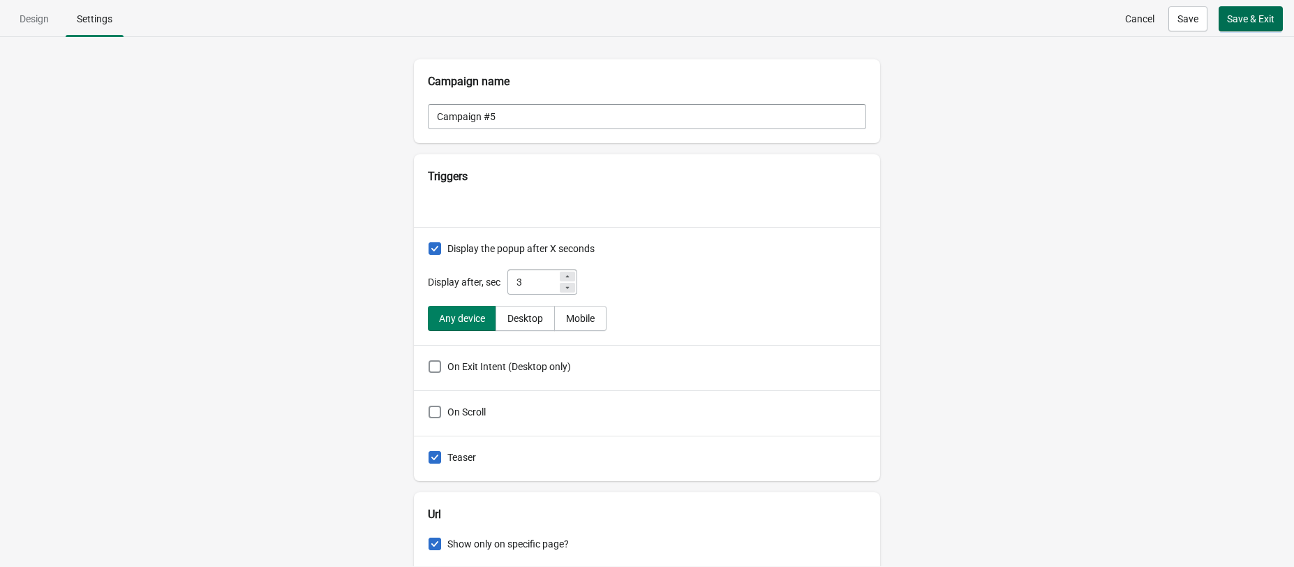
click at [1137, 17] on span "Save & Exit" at bounding box center [1250, 18] width 47 height 11
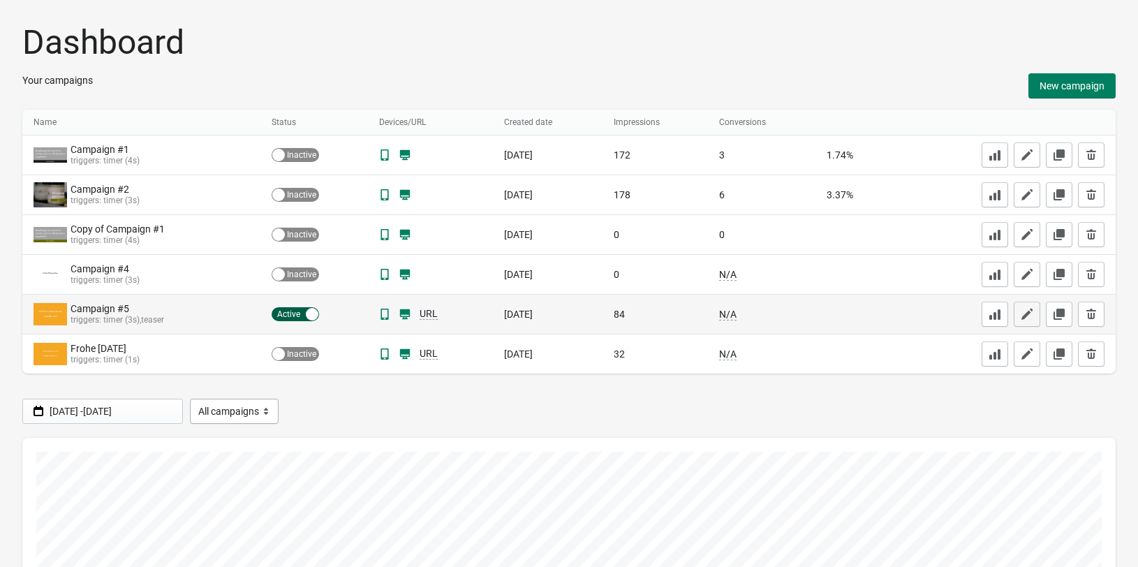
click at [1027, 315] on icon "button" at bounding box center [1026, 313] width 11 height 11
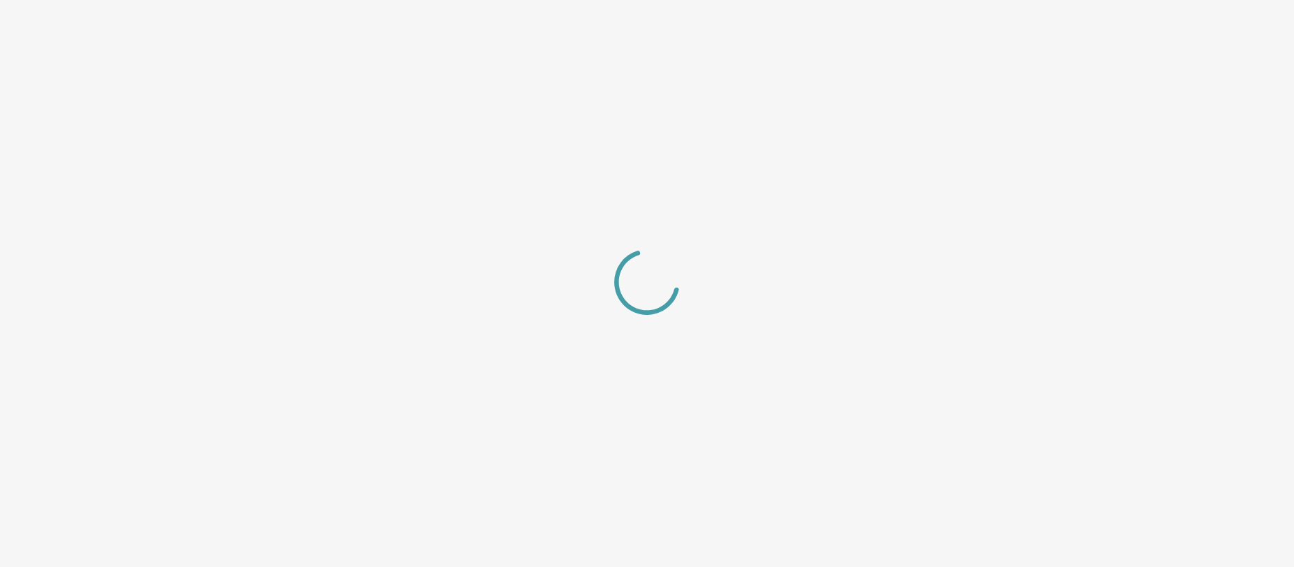
select select "center"
select select "zoom"
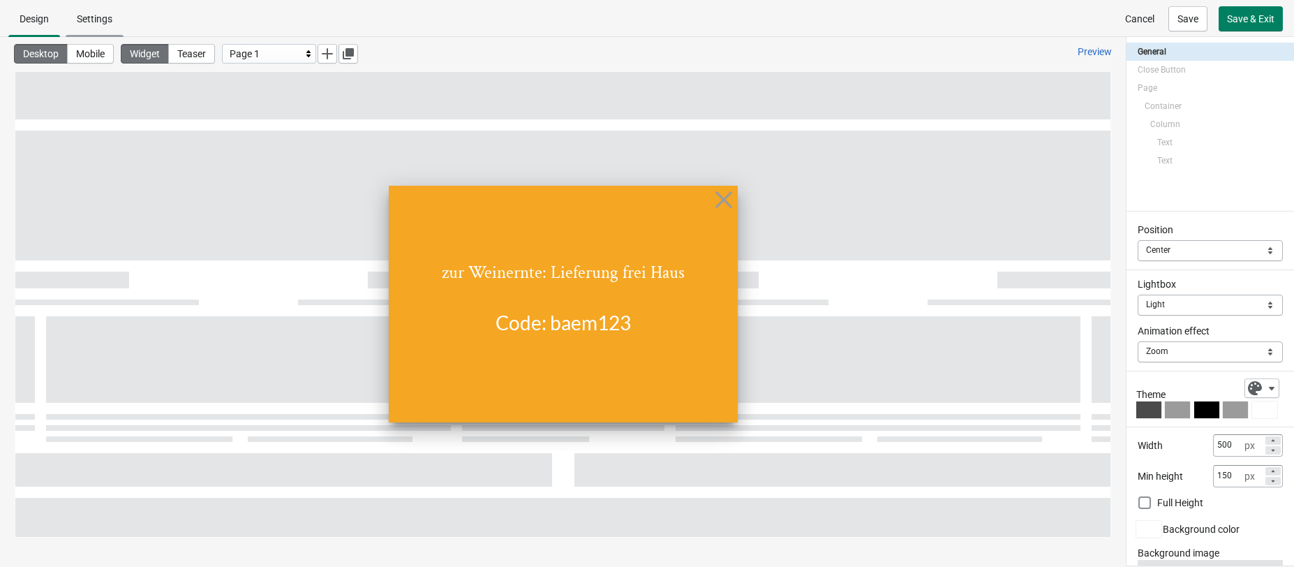
click at [107, 19] on span "Settings" at bounding box center [95, 18] width 36 height 11
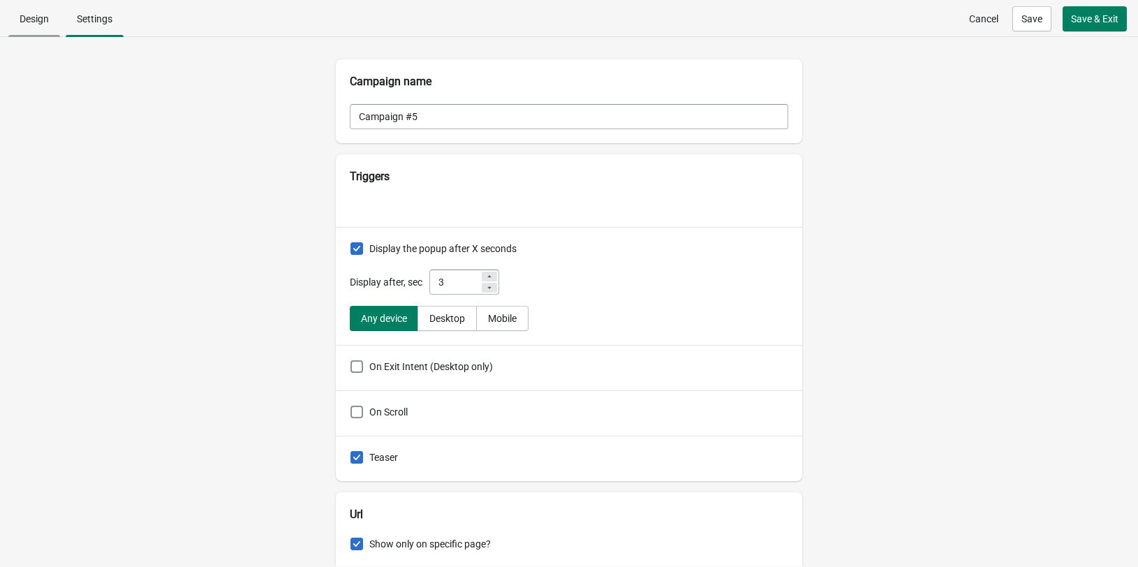
click at [38, 18] on span "Design" at bounding box center [34, 18] width 29 height 11
select select "center"
select select "zoom"
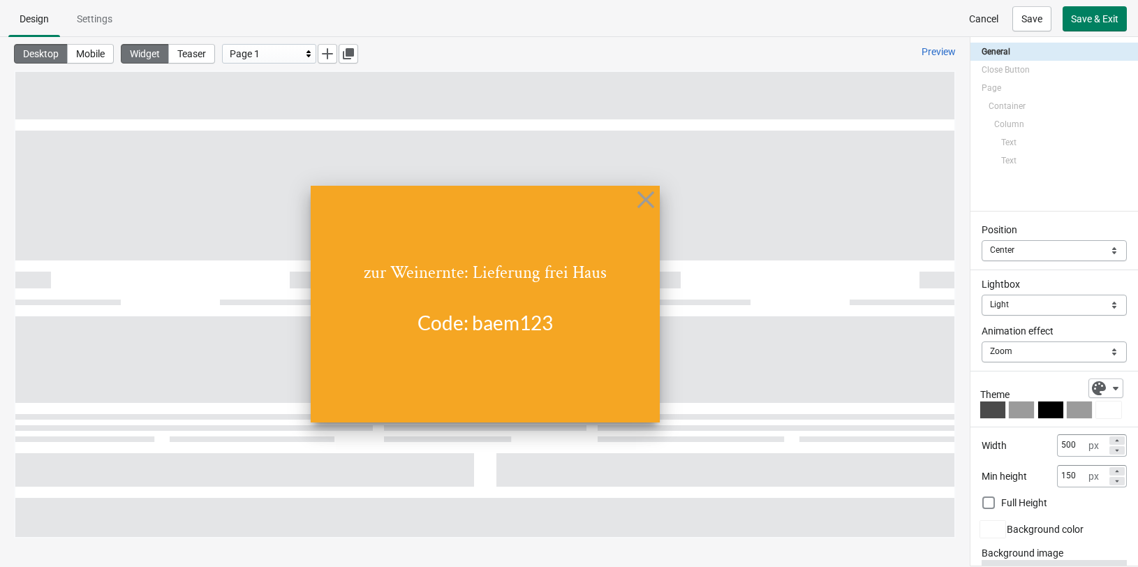
click at [979, 18] on span "Cancel" at bounding box center [983, 18] width 29 height 11
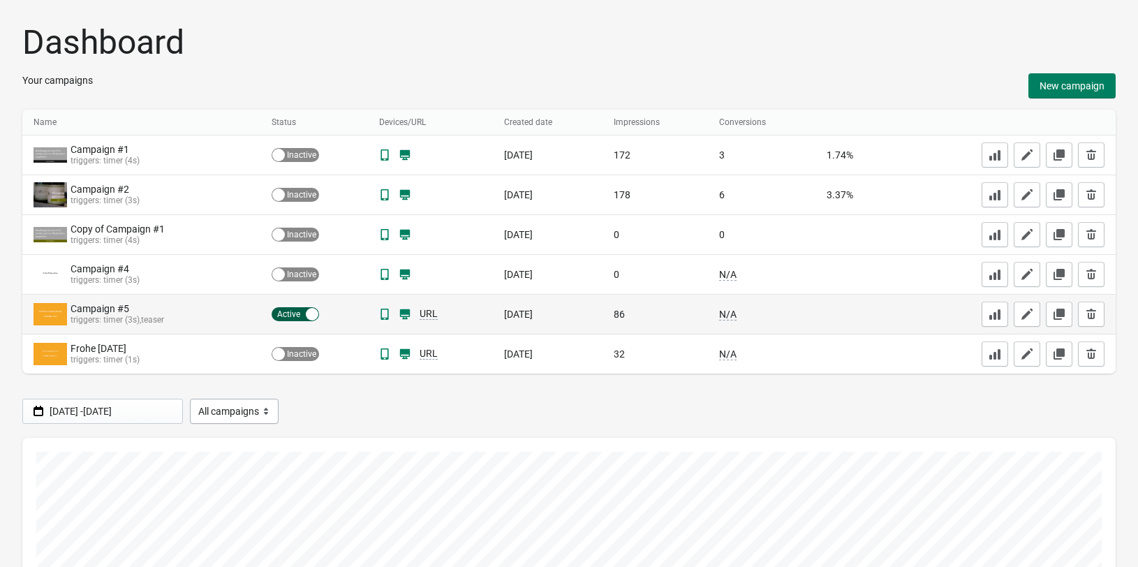
click at [294, 313] on div "Active Inactive" at bounding box center [295, 314] width 47 height 14
checkbox input "false"
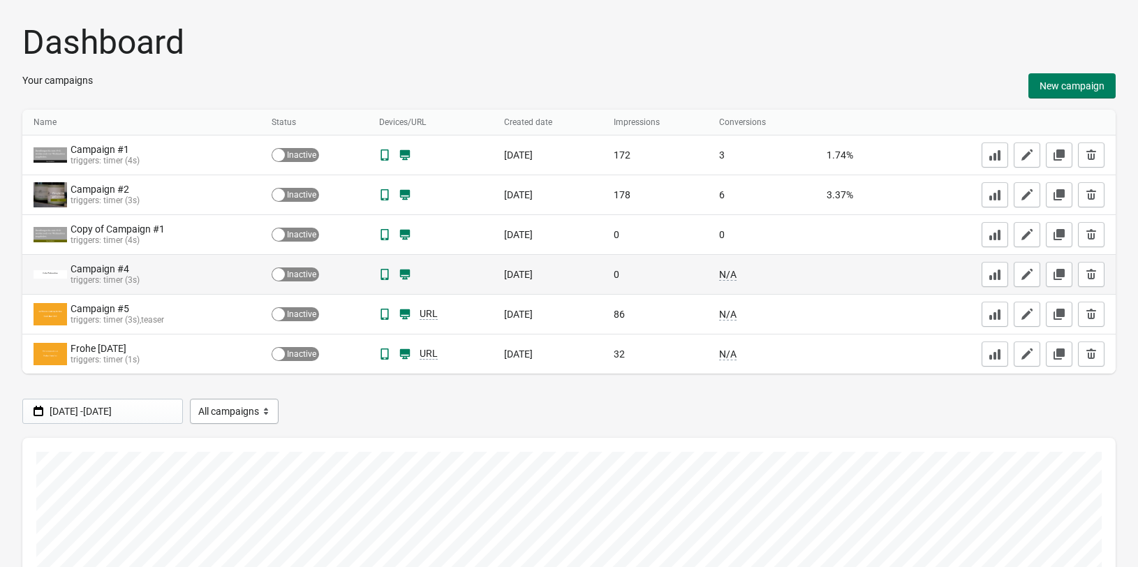
click at [202, 283] on div "Campaign #4 triggers: timer (3s)" at bounding box center [142, 274] width 216 height 28
click at [110, 269] on div "Campaign #4" at bounding box center [123, 269] width 107 height 12
click at [1032, 272] on icon "button" at bounding box center [1027, 274] width 14 height 14
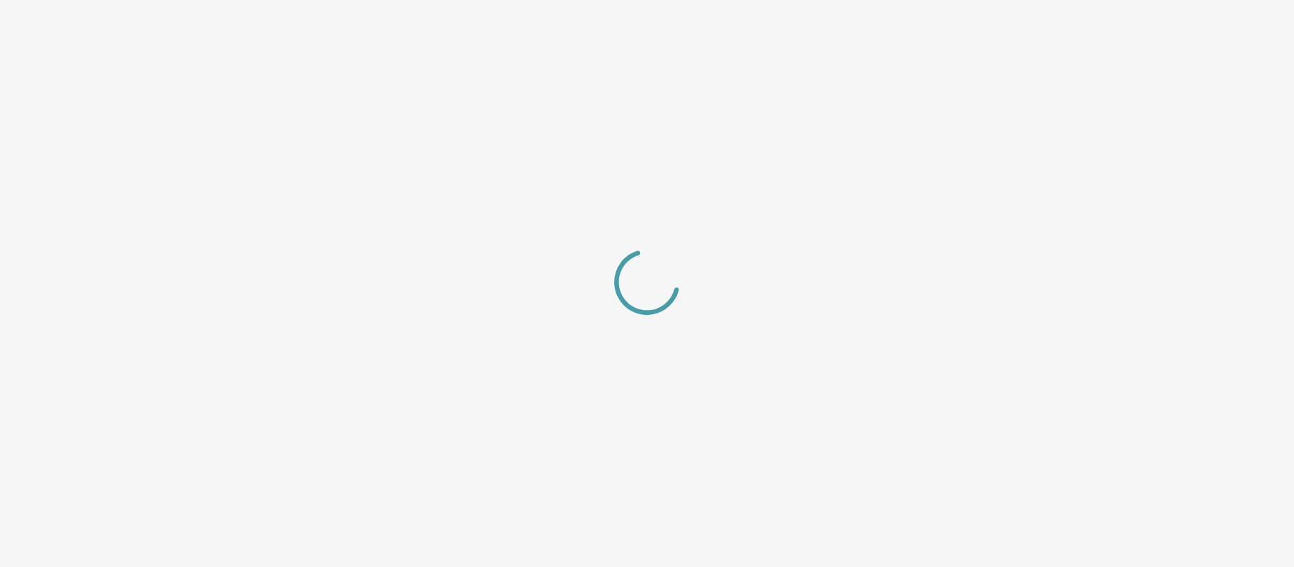
select select "center"
select select "none"
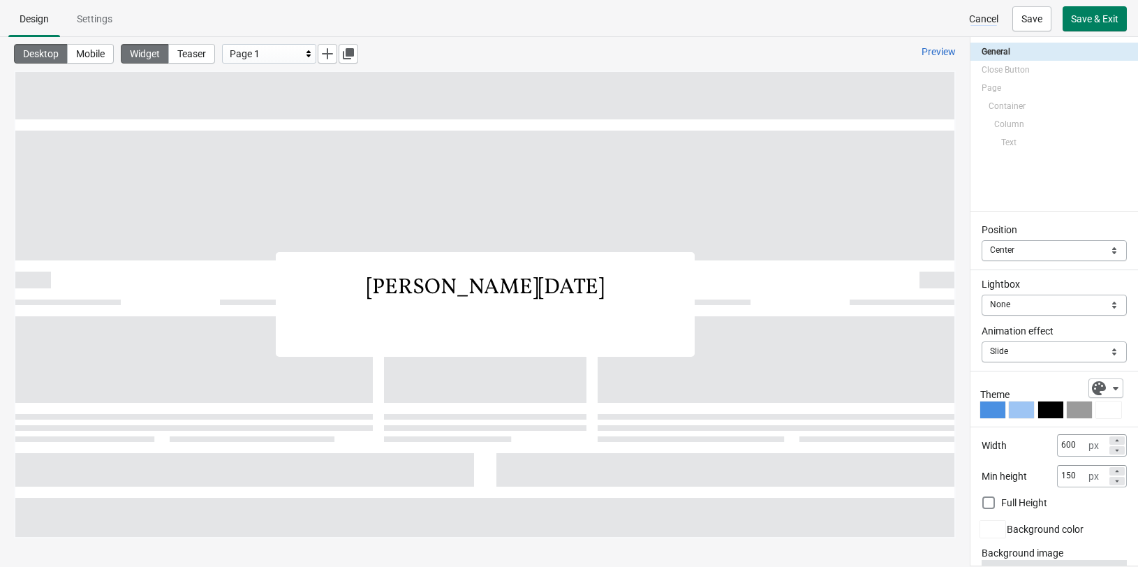
click at [972, 15] on span "Cancel" at bounding box center [983, 18] width 29 height 11
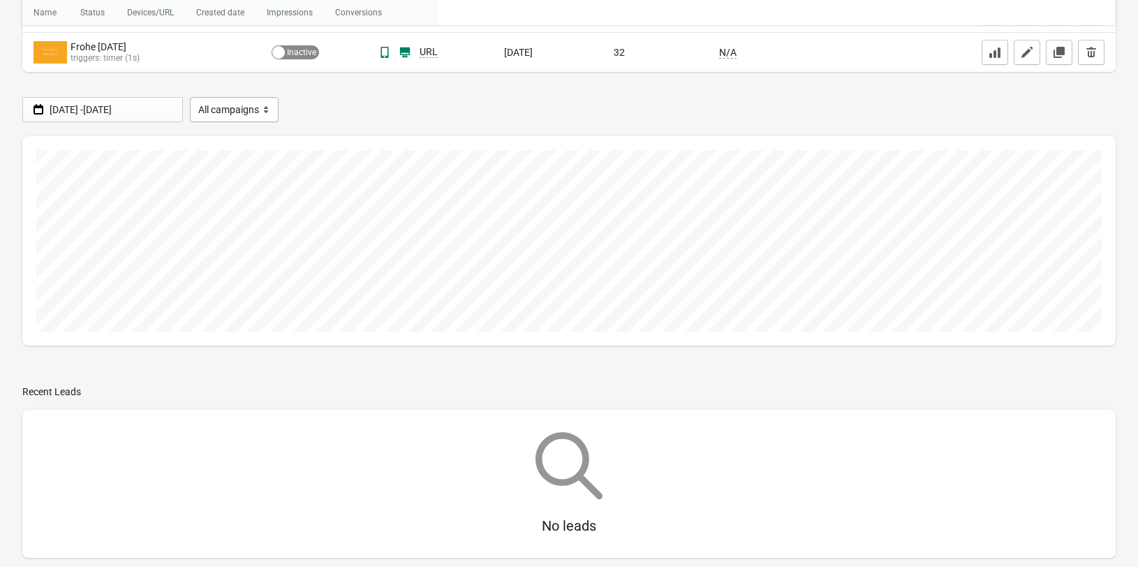
scroll to position [327, 0]
